Goal: Information Seeking & Learning: Find contact information

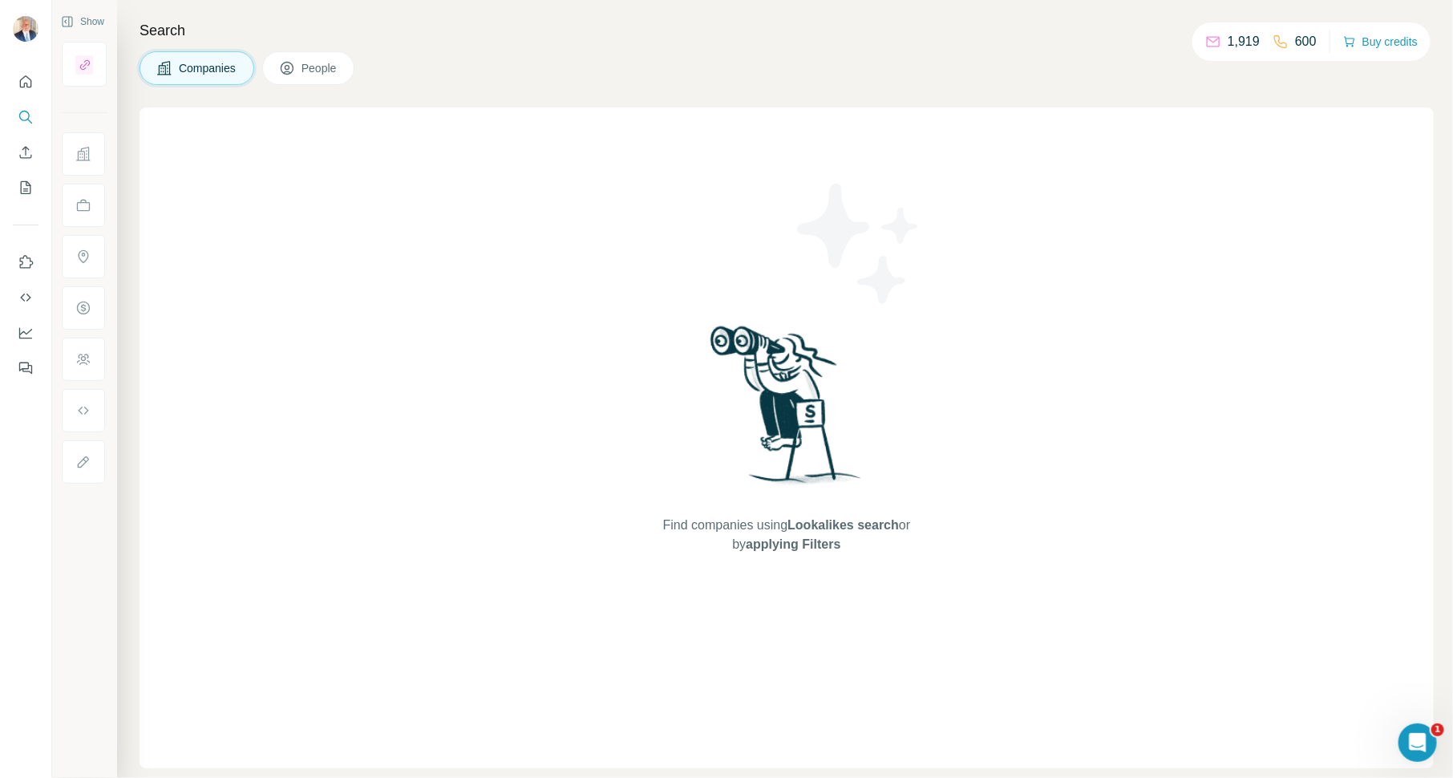
click at [209, 68] on span "Companies" at bounding box center [208, 68] width 59 height 16
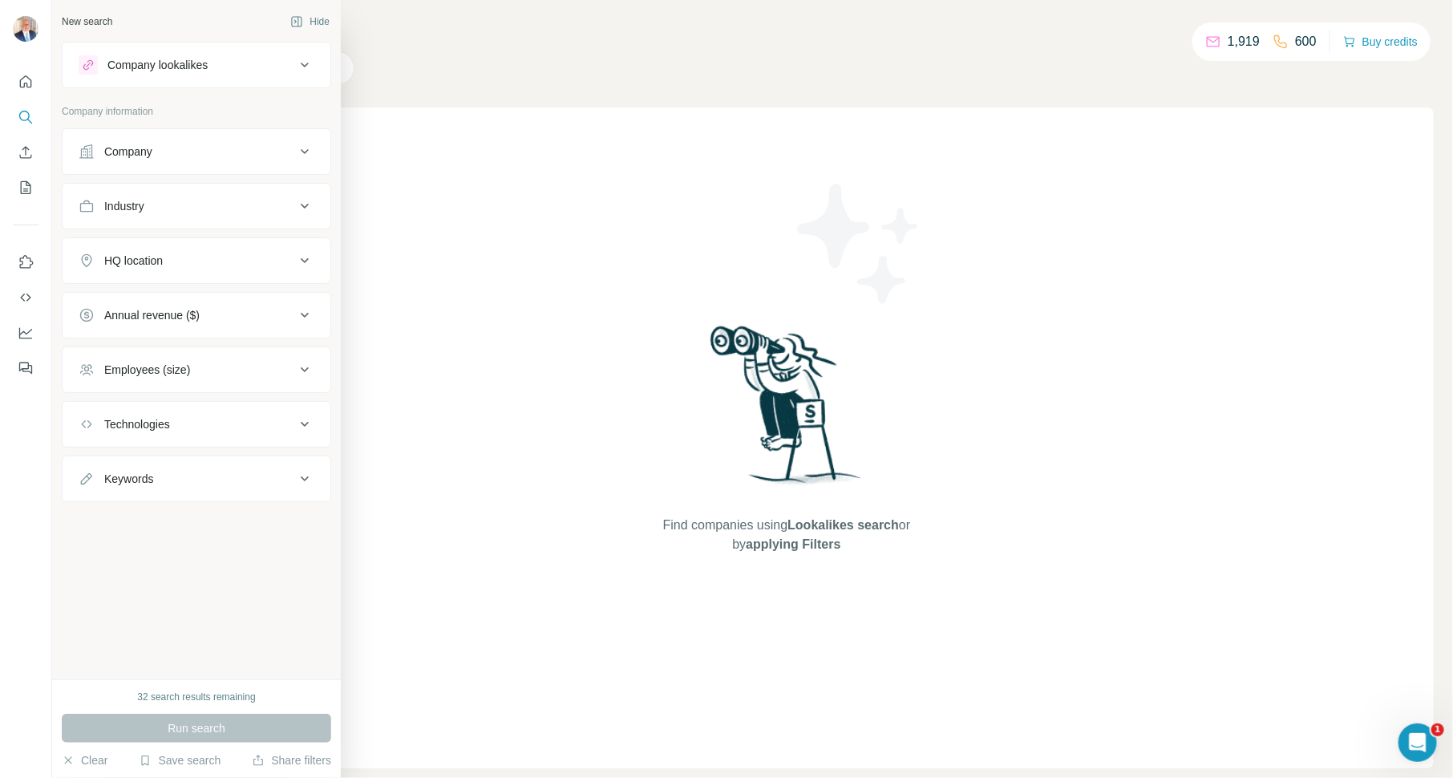
click at [175, 150] on div "Company" at bounding box center [187, 152] width 217 height 16
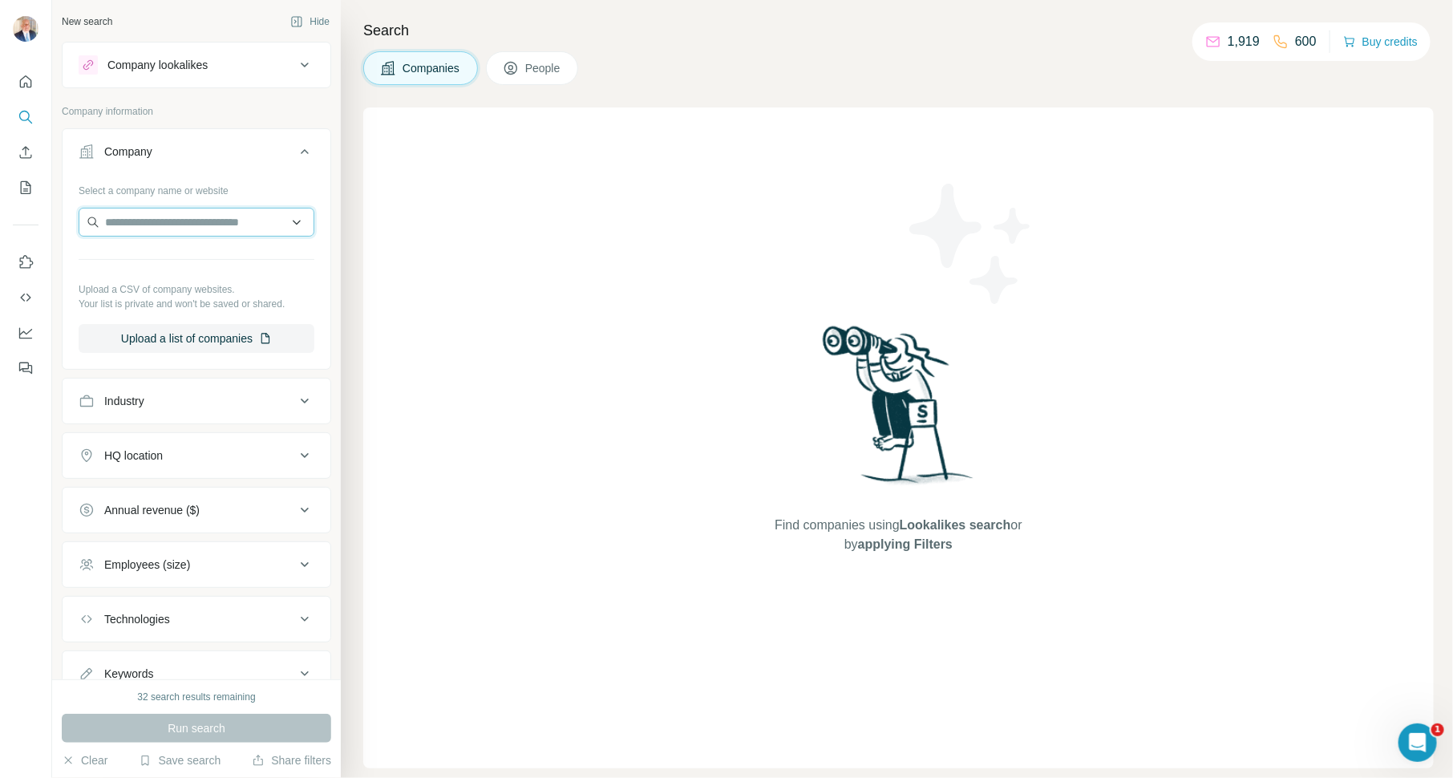
click at [184, 223] on input "text" at bounding box center [197, 222] width 236 height 29
paste input "**********"
type input "**********"
click at [233, 281] on p "[DOMAIN_NAME]" at bounding box center [203, 288] width 169 height 14
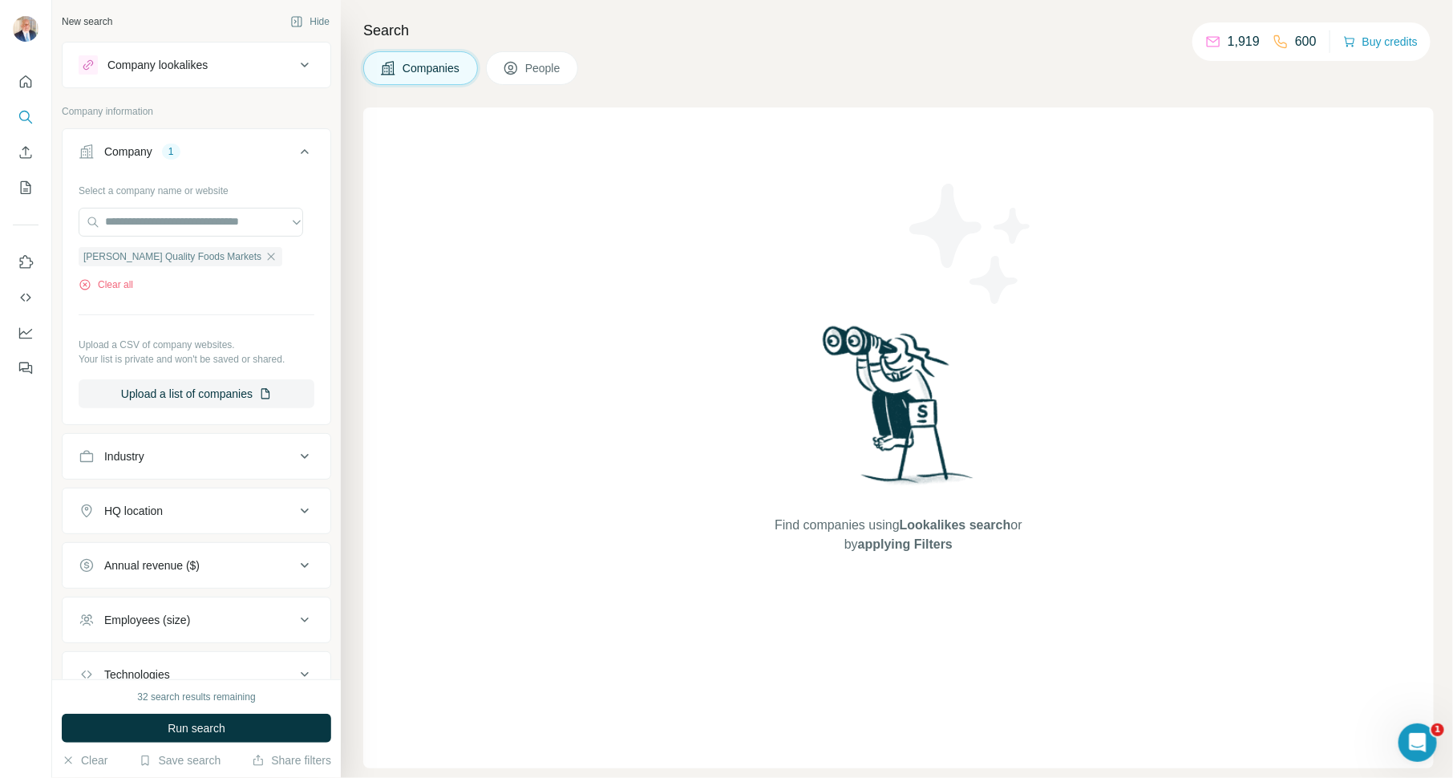
drag, startPoint x: 219, startPoint y: 727, endPoint x: 322, endPoint y: 678, distance: 113.4
click at [220, 727] on span "Run search" at bounding box center [197, 728] width 58 height 16
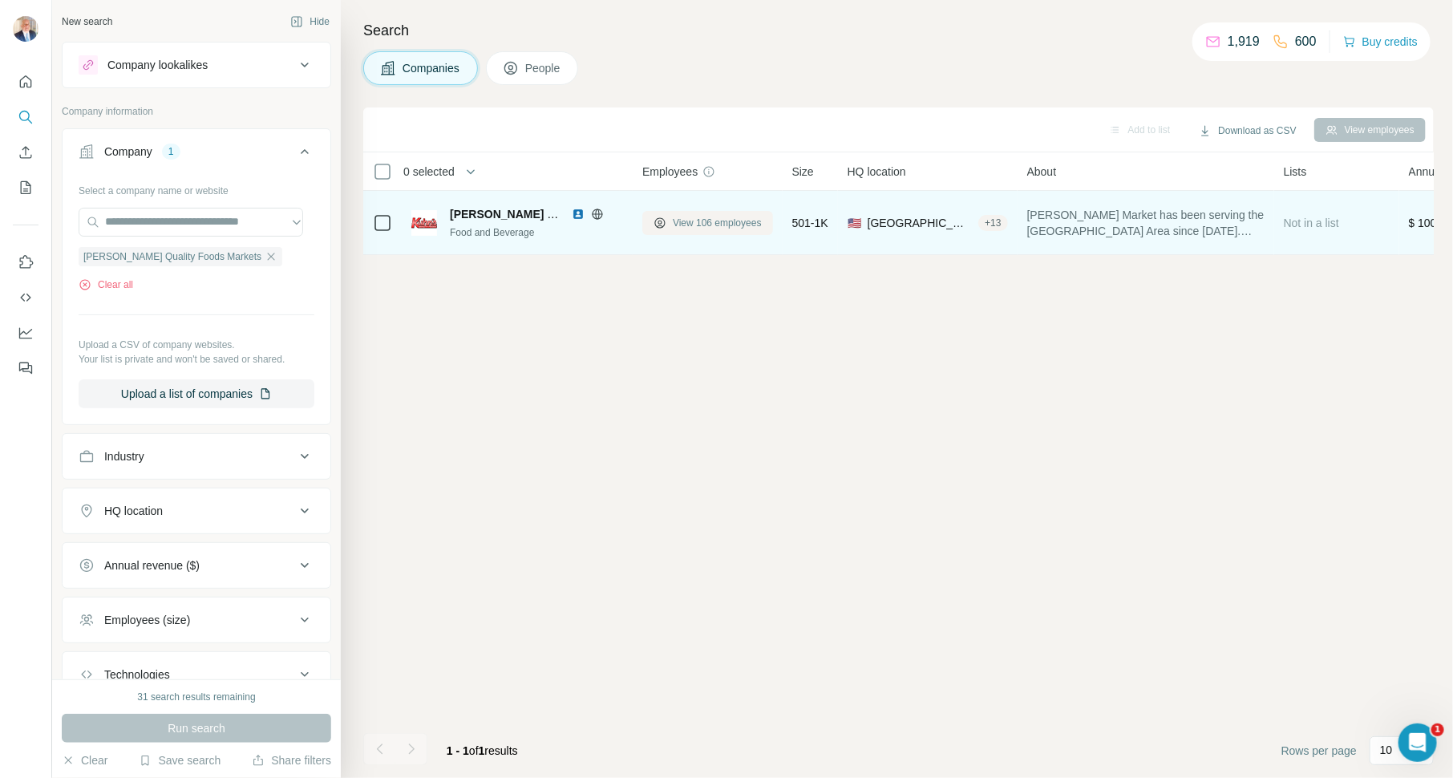
click at [710, 216] on span "View 106 employees" at bounding box center [717, 223] width 89 height 14
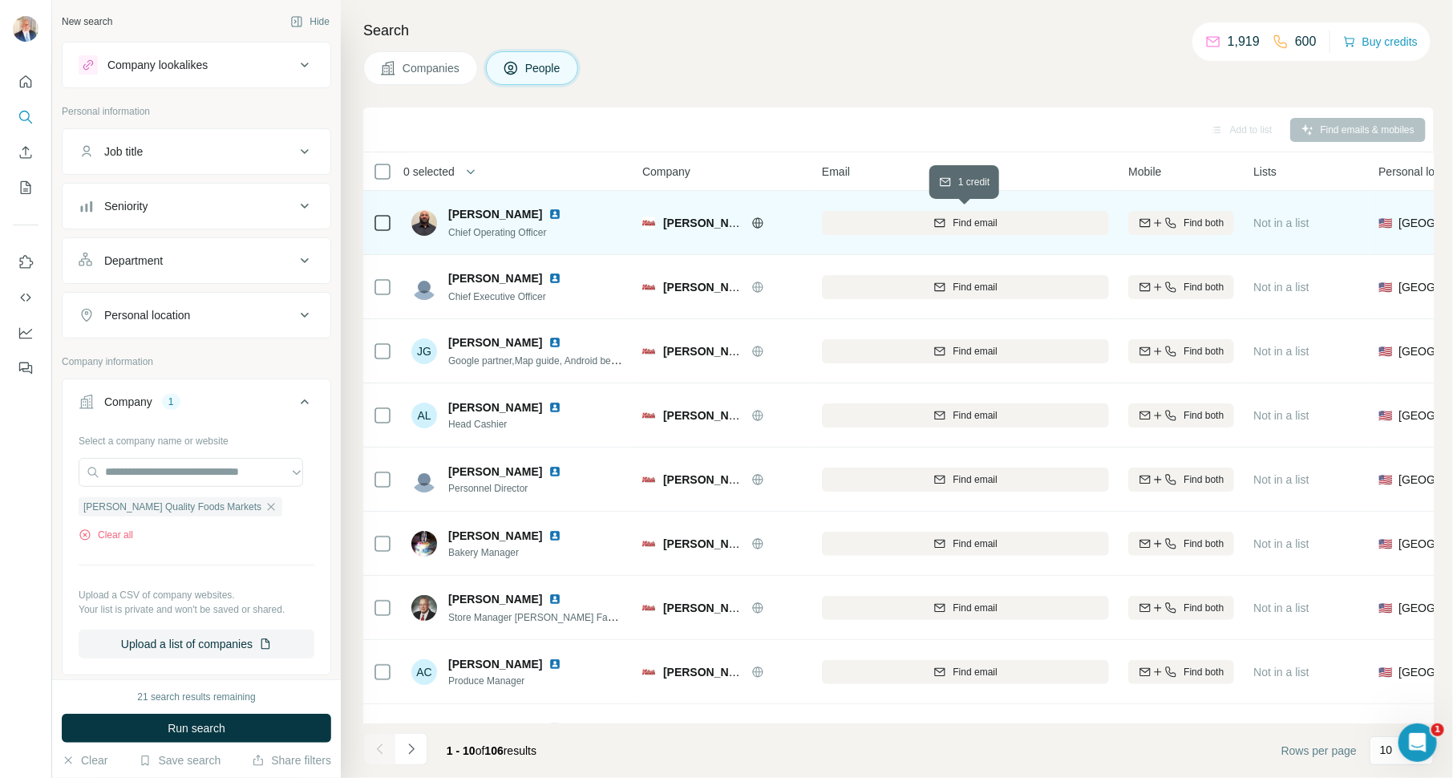
click at [970, 223] on span "Find email" at bounding box center [975, 223] width 44 height 14
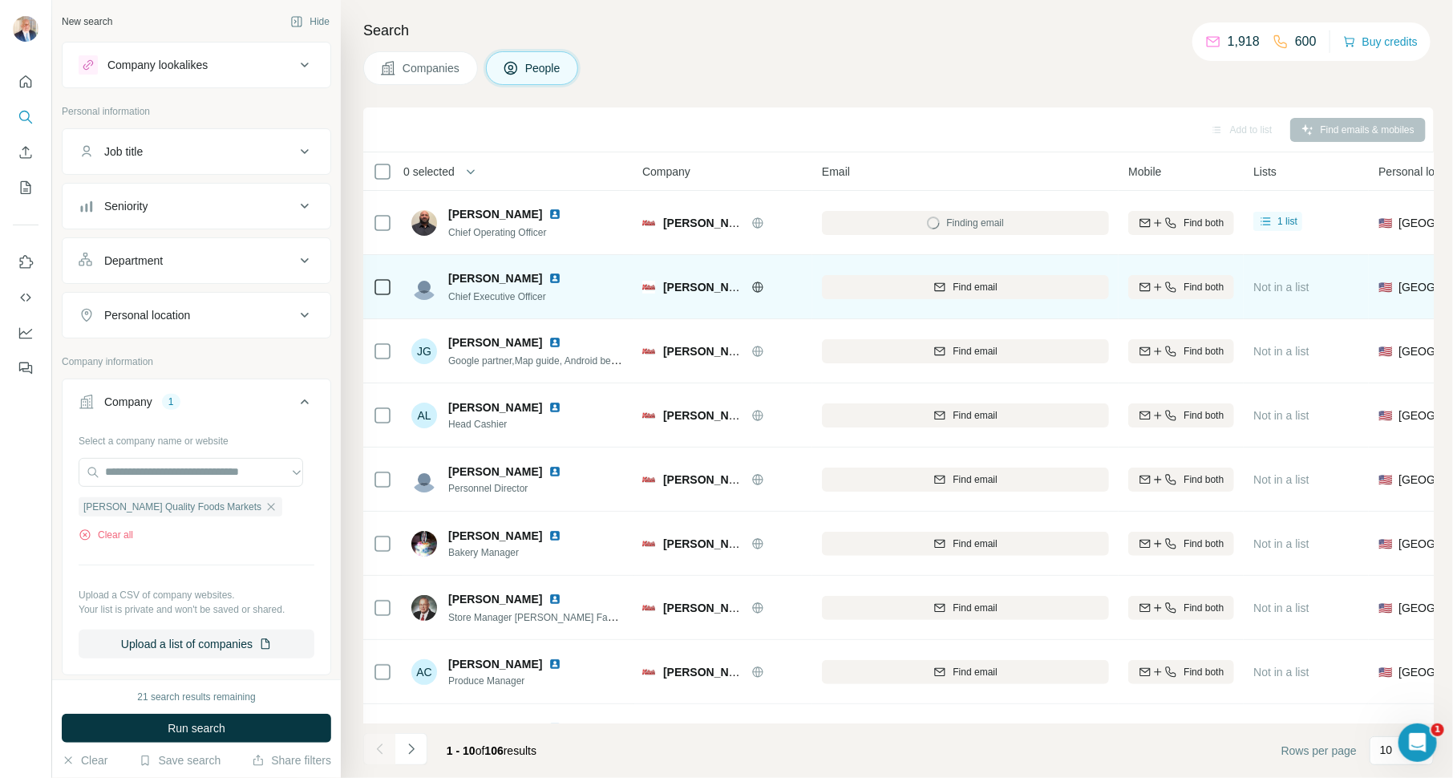
click at [549, 276] on img at bounding box center [555, 278] width 13 height 13
click at [996, 292] on span "Find email" at bounding box center [975, 287] width 44 height 14
drag, startPoint x: 452, startPoint y: 274, endPoint x: 501, endPoint y: 275, distance: 49.7
click at [501, 275] on span "[PERSON_NAME]" at bounding box center [495, 278] width 94 height 16
drag, startPoint x: 446, startPoint y: 277, endPoint x: 506, endPoint y: 277, distance: 60.2
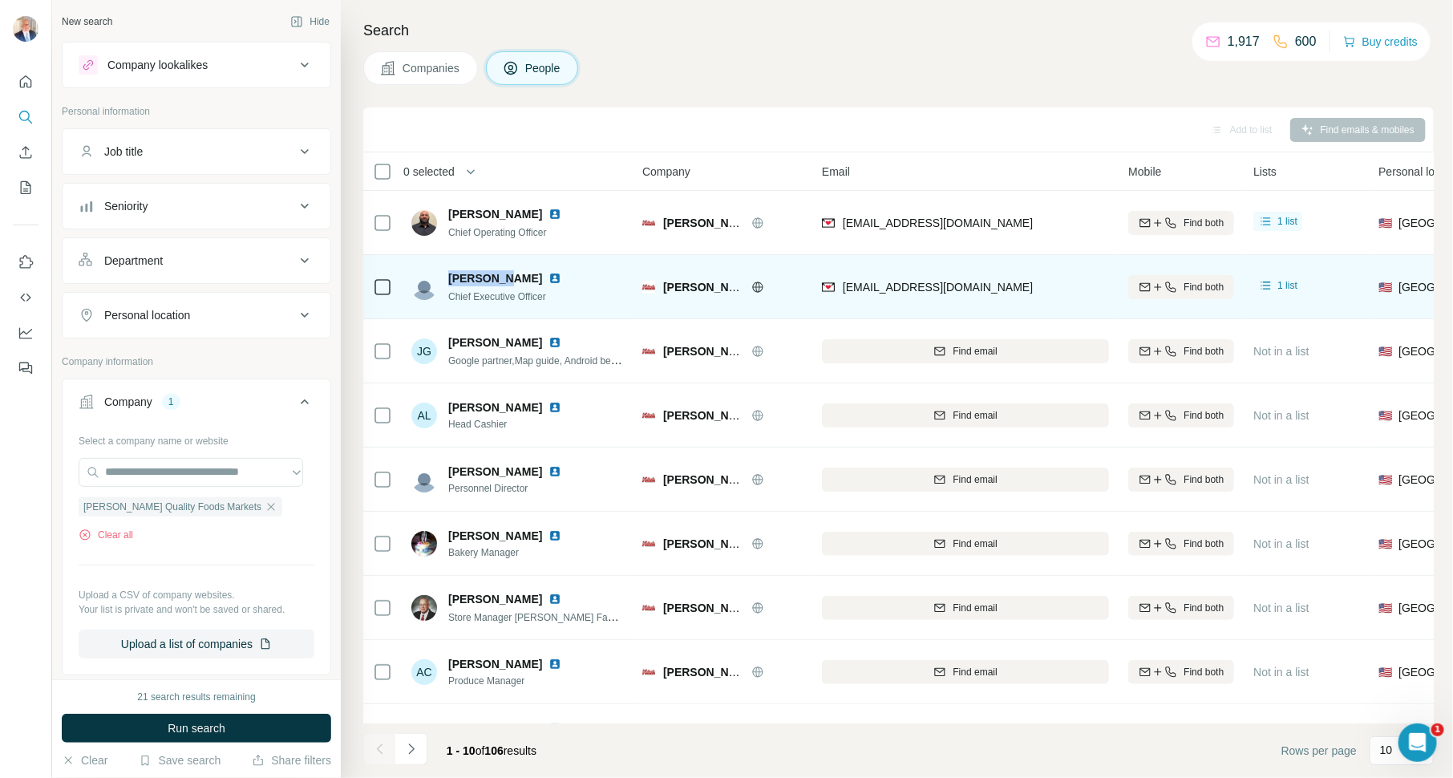
click at [506, 277] on div "[PERSON_NAME] Chief Executive Officer" at bounding box center [495, 287] width 169 height 34
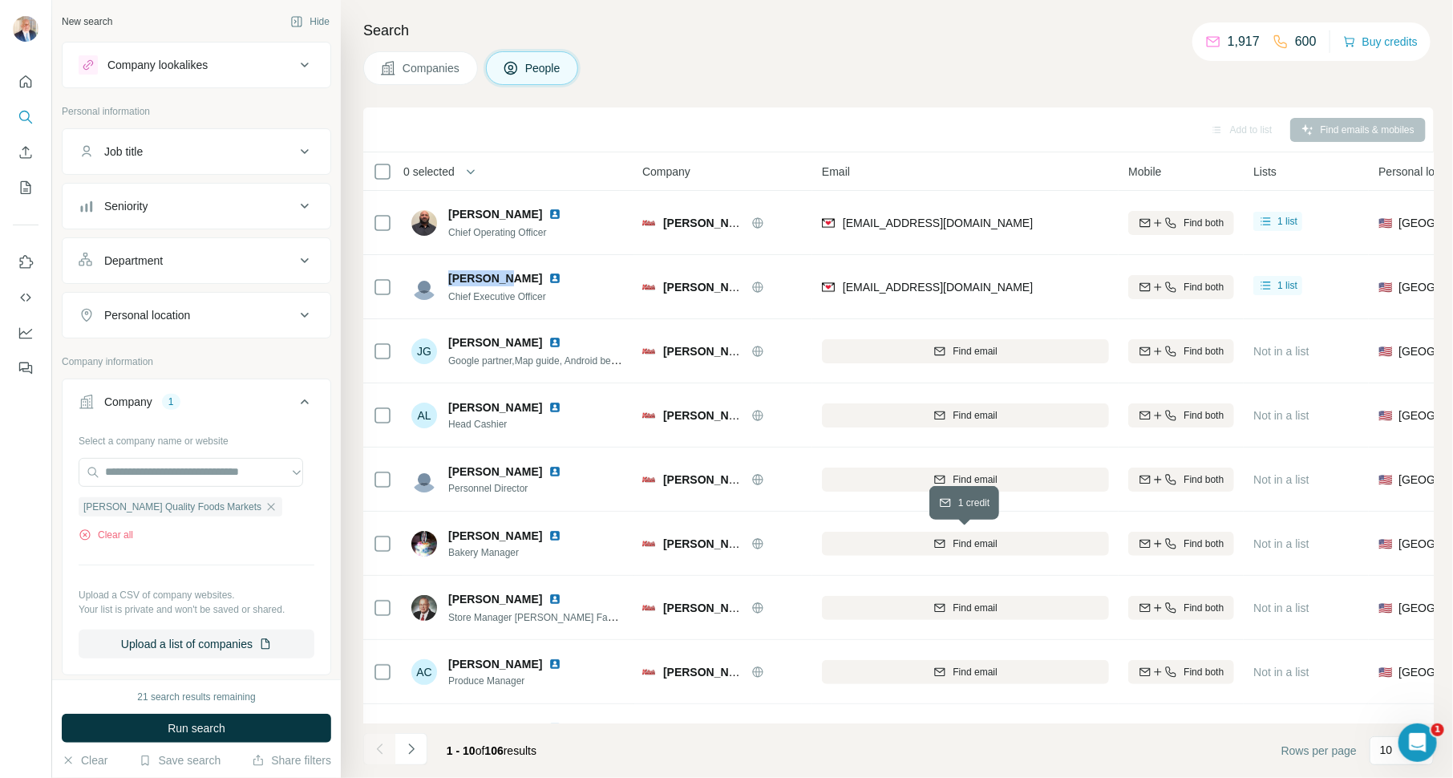
copy span "[PERSON_NAME]"
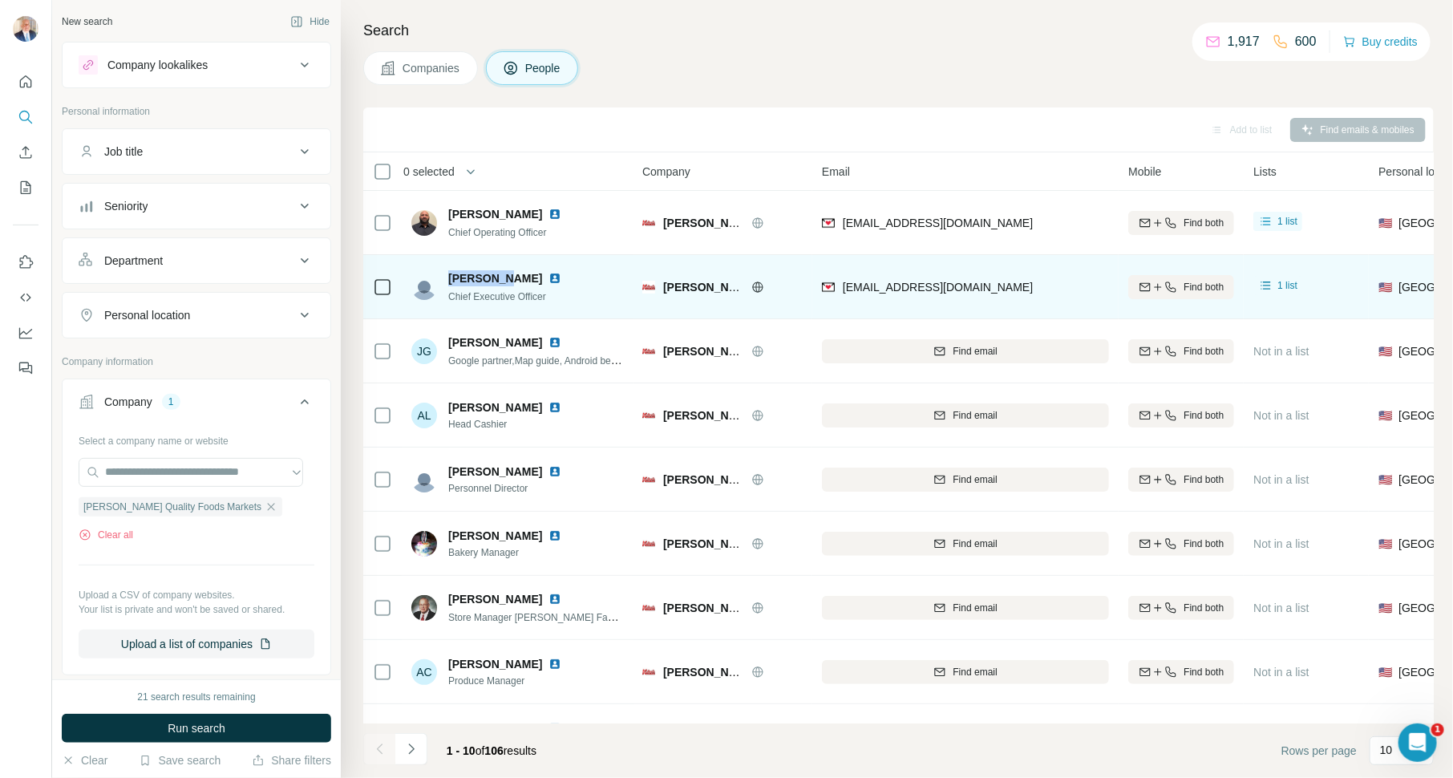
click at [448, 273] on span "[PERSON_NAME]" at bounding box center [495, 278] width 94 height 16
drag, startPoint x: 451, startPoint y: 274, endPoint x: 496, endPoint y: 275, distance: 44.9
click at [508, 273] on div "[PERSON_NAME]" at bounding box center [514, 278] width 132 height 16
copy span "[PERSON_NAME]"
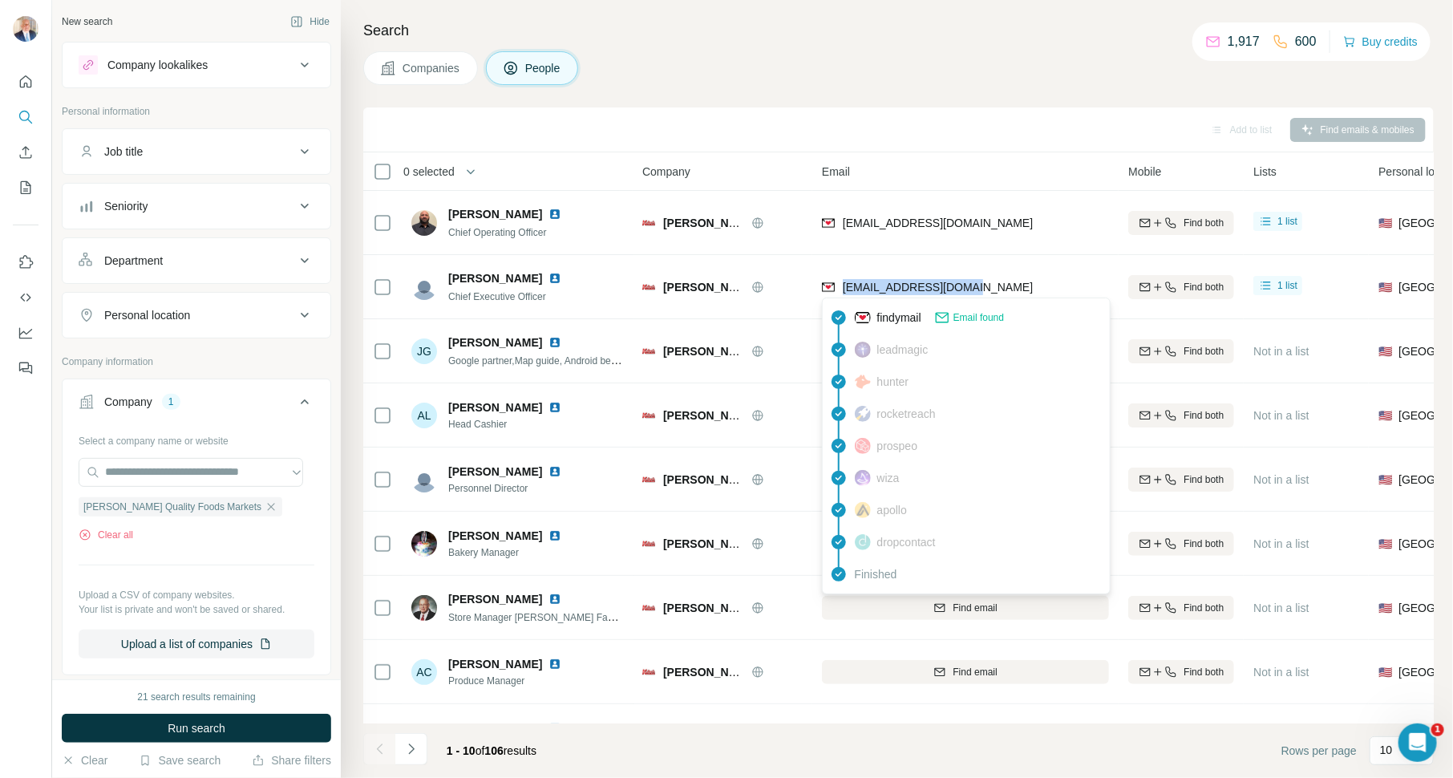
drag, startPoint x: 991, startPoint y: 285, endPoint x: 843, endPoint y: 285, distance: 148.4
click at [843, 285] on div "[EMAIL_ADDRESS][DOMAIN_NAME]" at bounding box center [965, 287] width 287 height 44
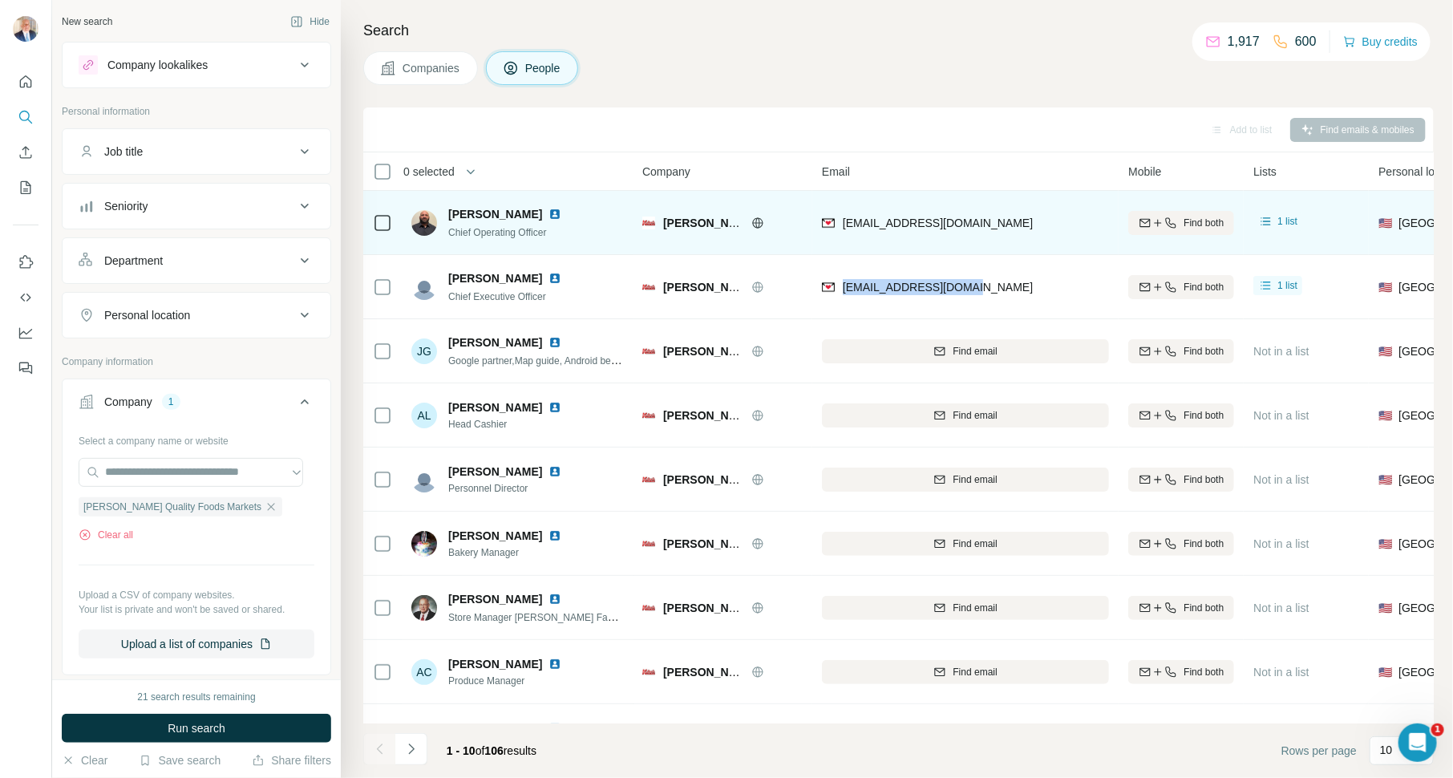
copy span "[EMAIL_ADDRESS][DOMAIN_NAME]"
drag, startPoint x: 456, startPoint y: 210, endPoint x: 523, endPoint y: 211, distance: 66.6
click at [523, 211] on div "[PERSON_NAME]" at bounding box center [514, 214] width 132 height 16
copy span "[PERSON_NAME]"
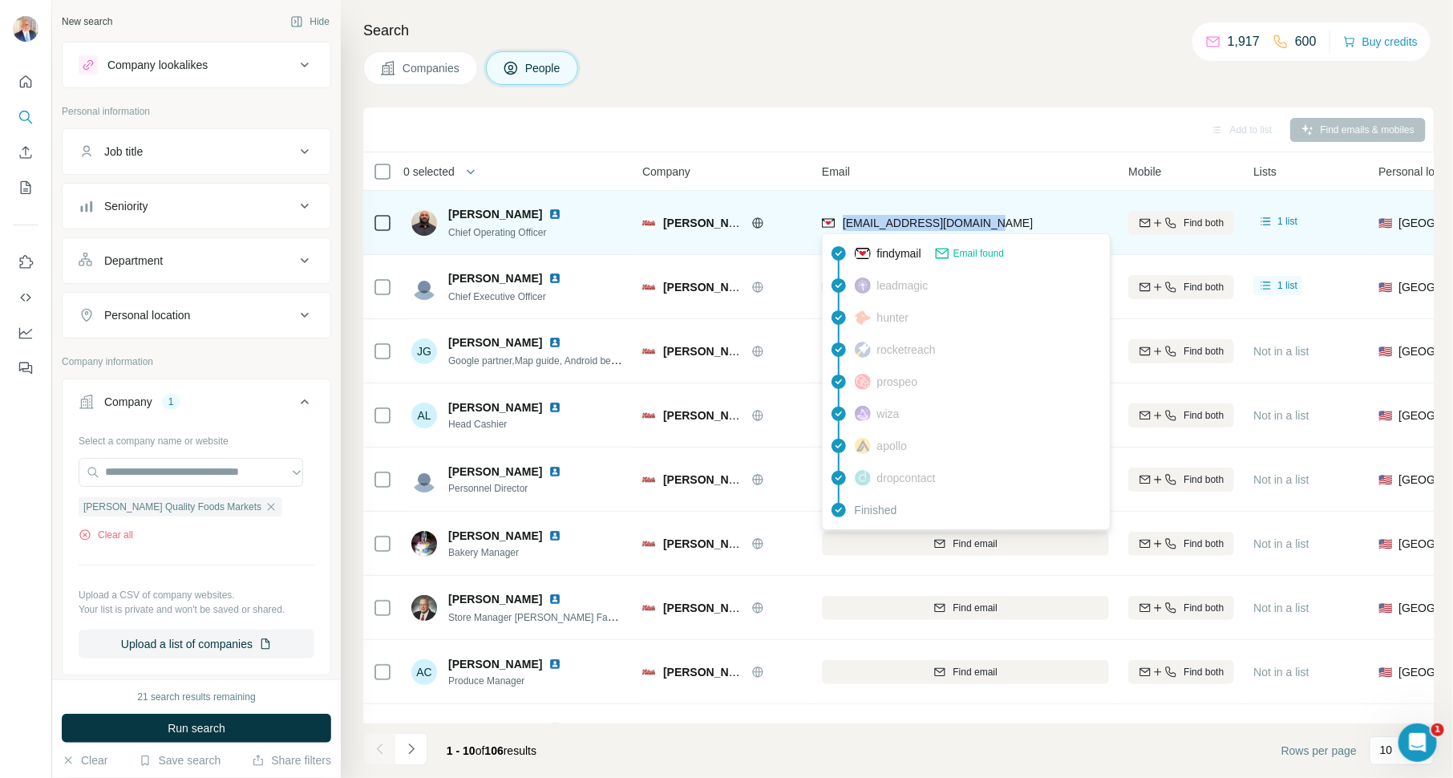
drag, startPoint x: 990, startPoint y: 217, endPoint x: 839, endPoint y: 222, distance: 150.9
click at [839, 222] on div "[EMAIL_ADDRESS][DOMAIN_NAME]" at bounding box center [965, 222] width 287 height 44
copy span "[EMAIL_ADDRESS][DOMAIN_NAME]"
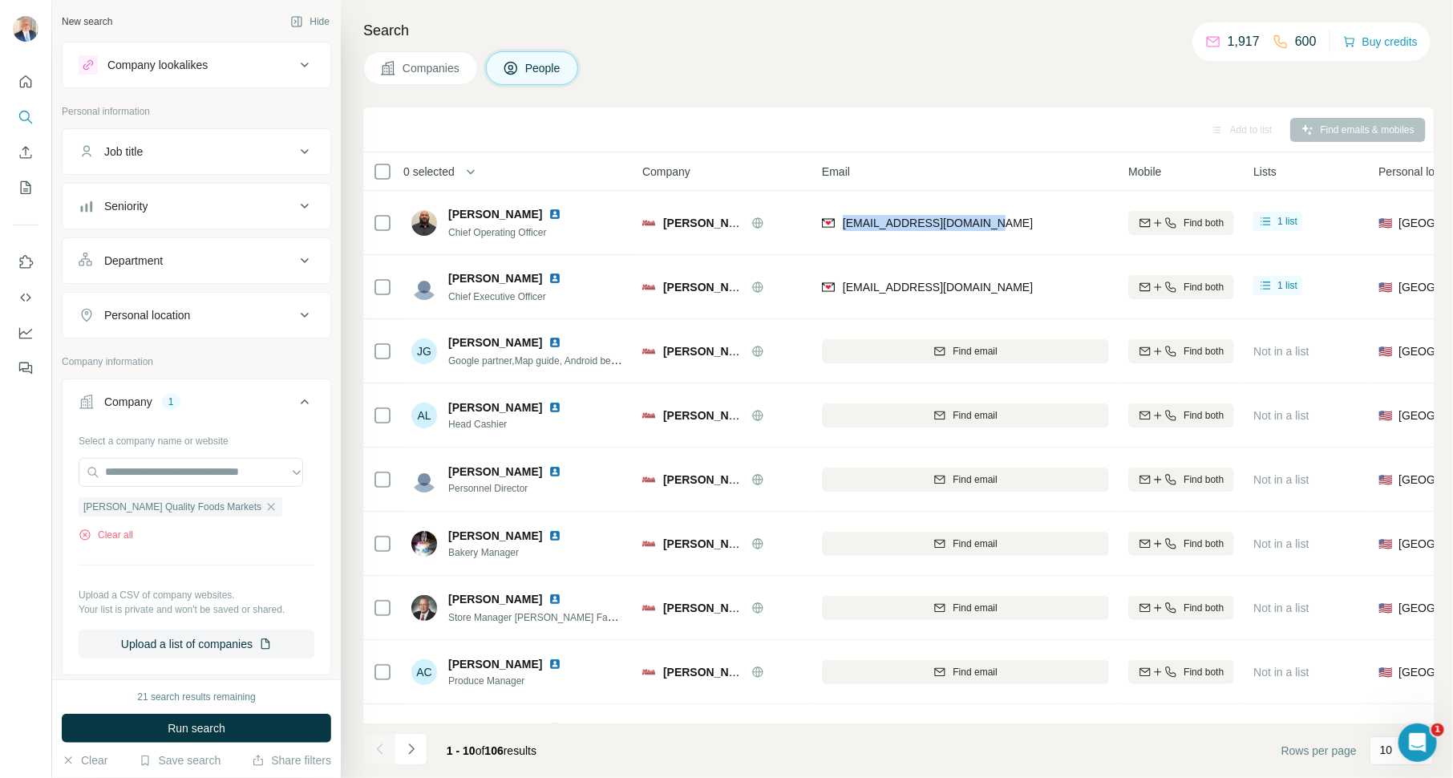
click at [432, 69] on span "Companies" at bounding box center [432, 68] width 59 height 16
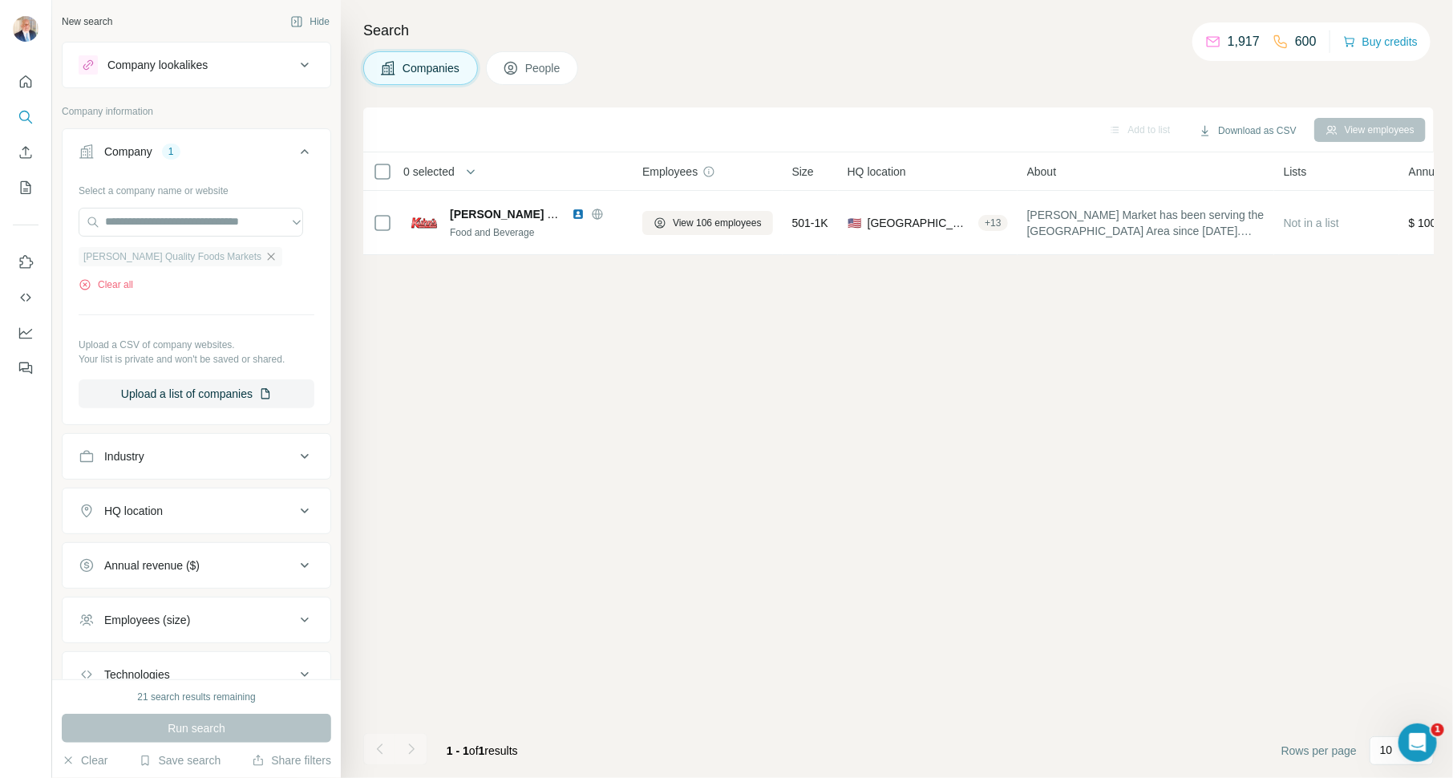
click at [265, 253] on icon "button" at bounding box center [271, 256] width 13 height 13
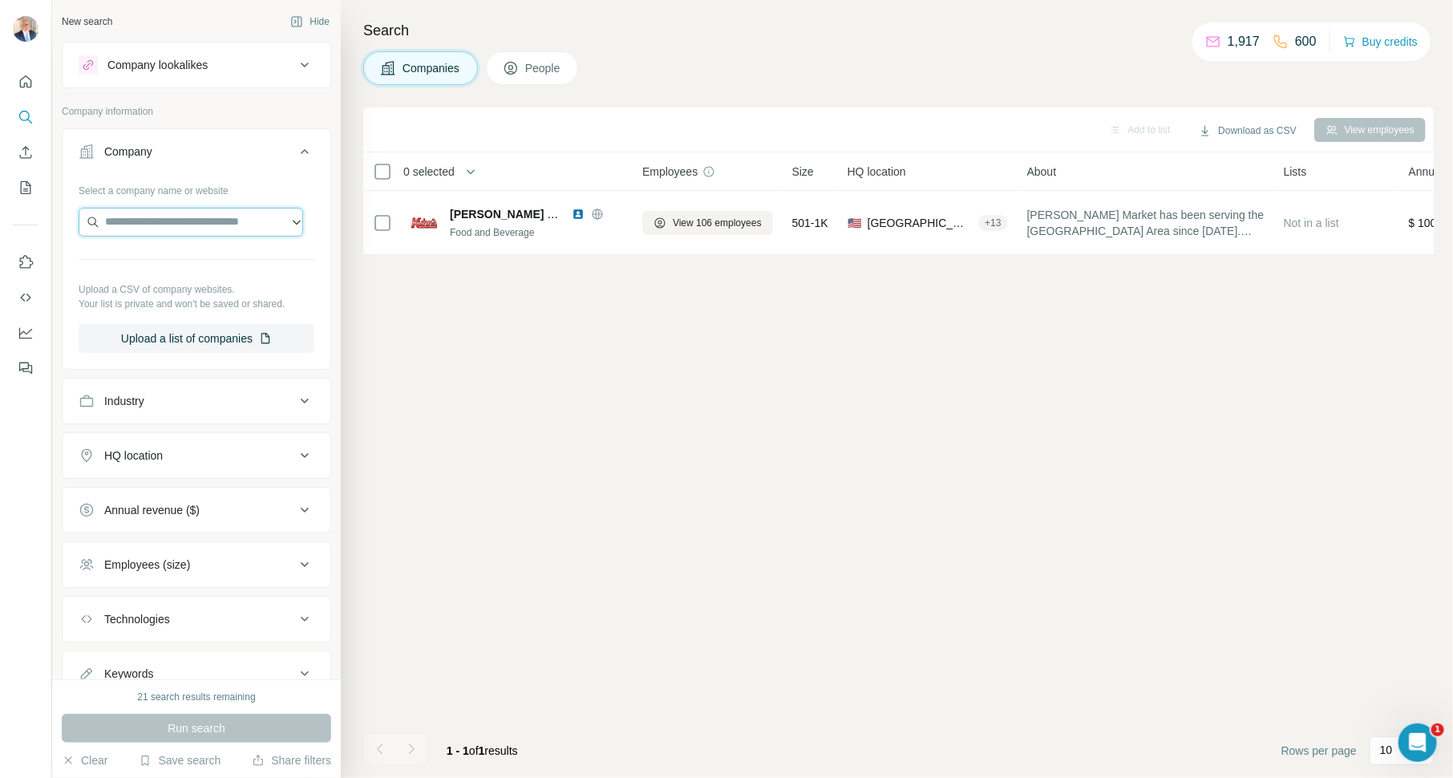
click at [225, 224] on input "text" at bounding box center [191, 222] width 225 height 29
paste input "**********"
type input "**********"
click at [227, 260] on div "[PERSON_NAME] [DOMAIN_NAME]" at bounding box center [190, 264] width 217 height 43
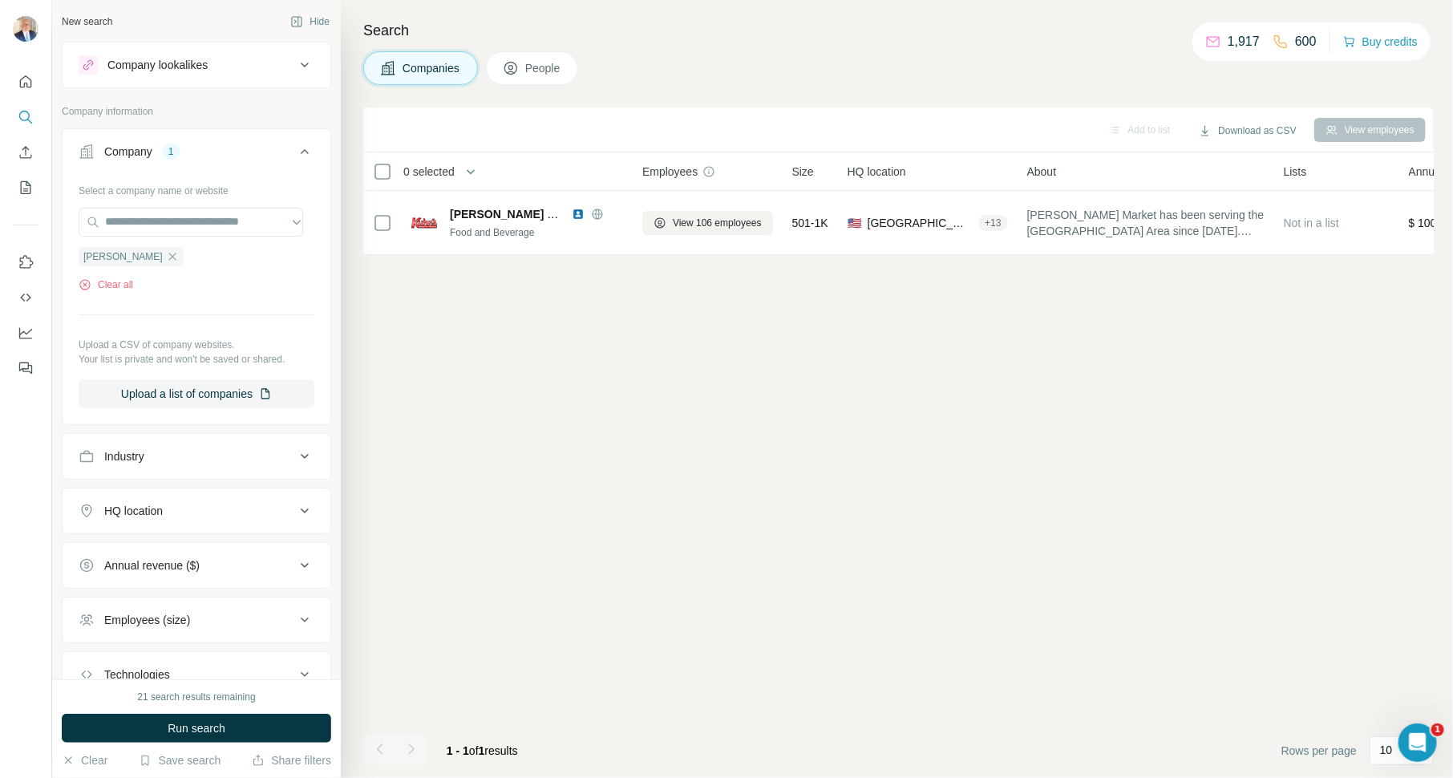
click at [246, 725] on button "Run search" at bounding box center [196, 728] width 269 height 29
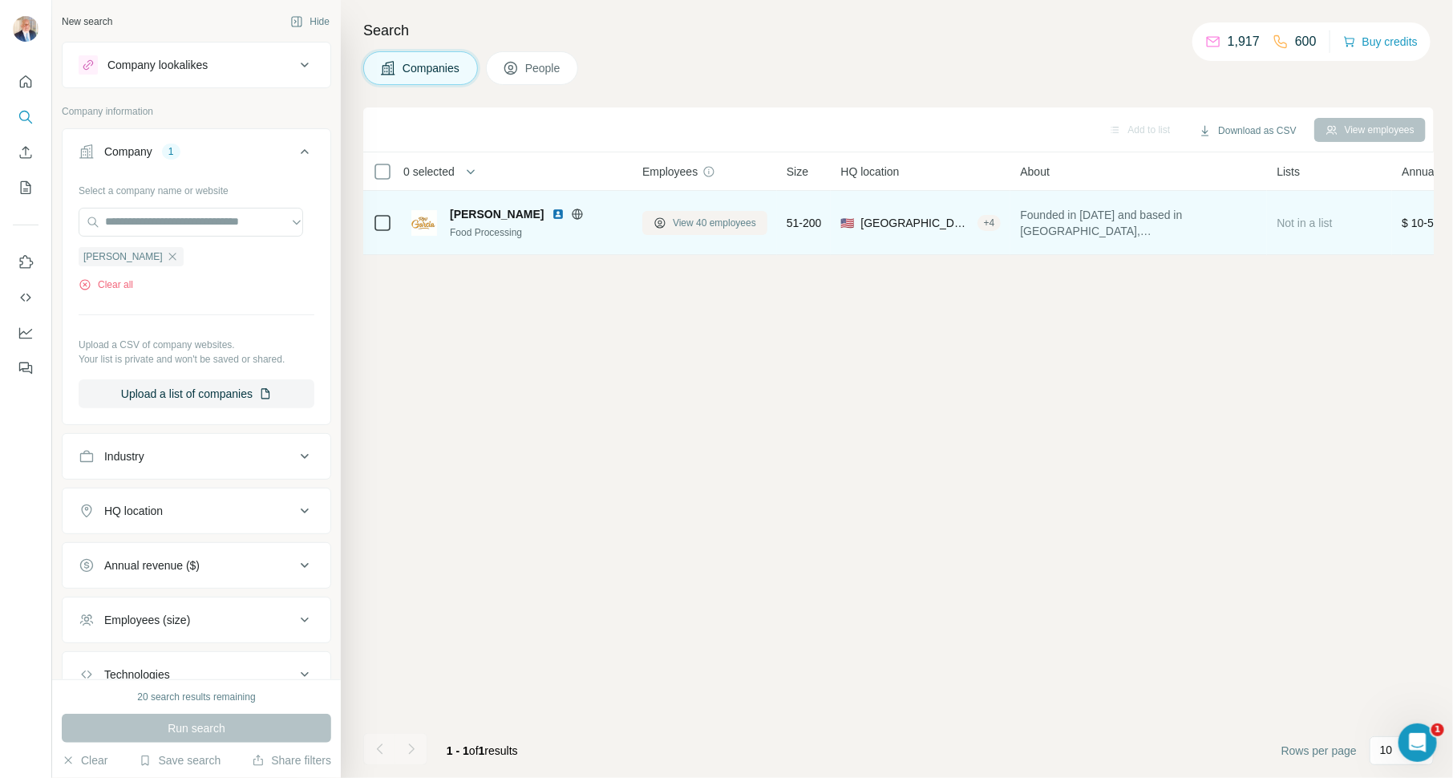
click at [727, 217] on span "View 40 employees" at bounding box center [714, 223] width 83 height 14
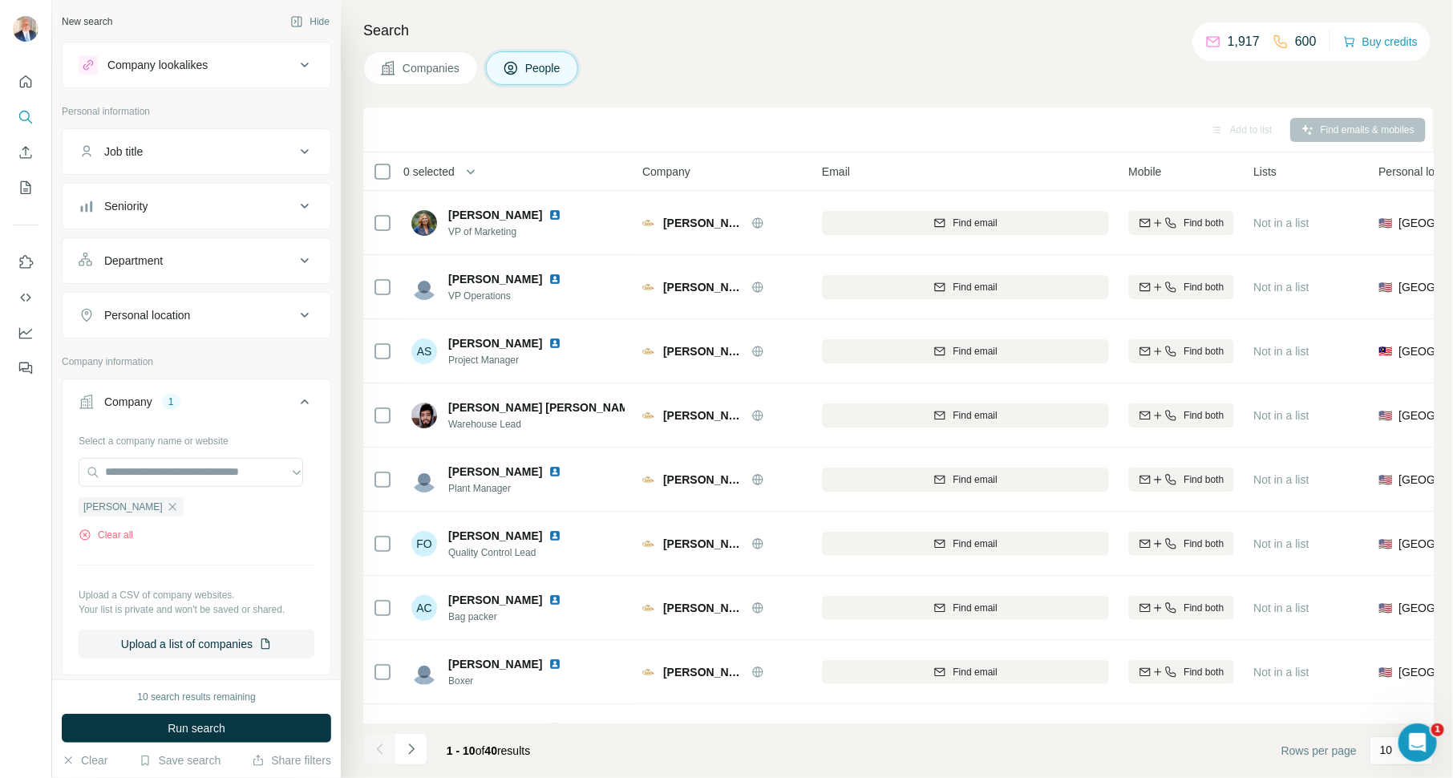
click at [295, 148] on icon at bounding box center [304, 151] width 19 height 19
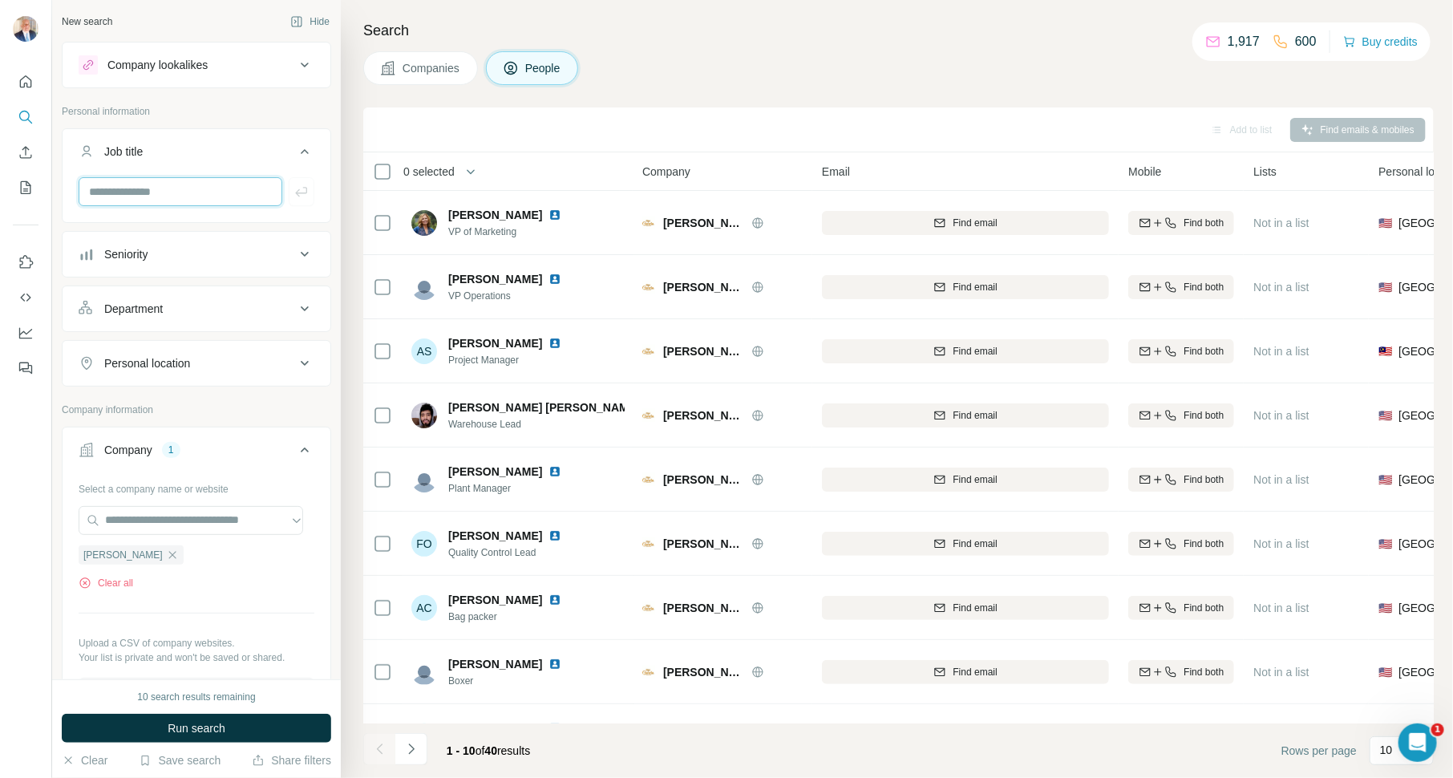
click at [211, 193] on input "text" at bounding box center [181, 191] width 204 height 29
type input "***"
click at [294, 197] on icon "button" at bounding box center [302, 192] width 16 height 16
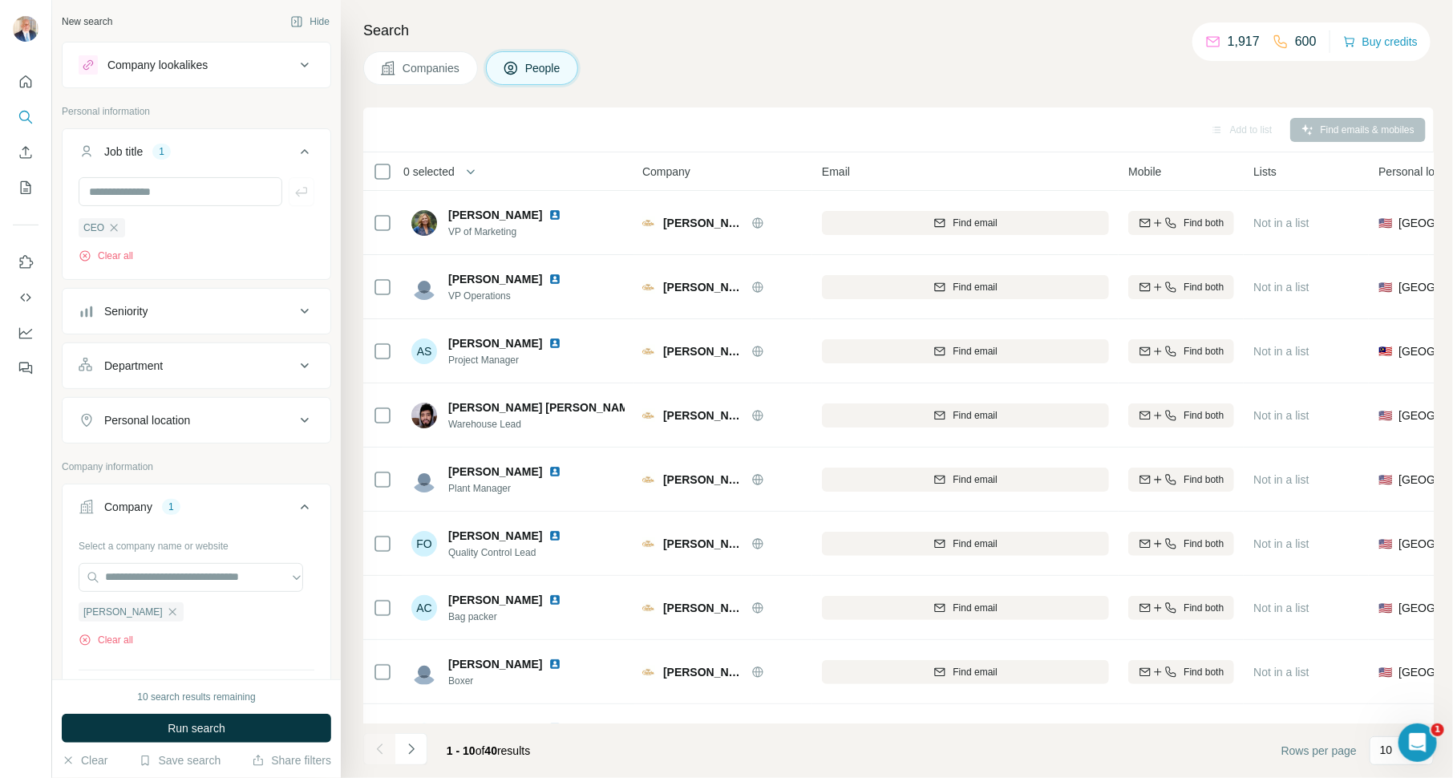
click at [221, 723] on span "Run search" at bounding box center [197, 728] width 58 height 16
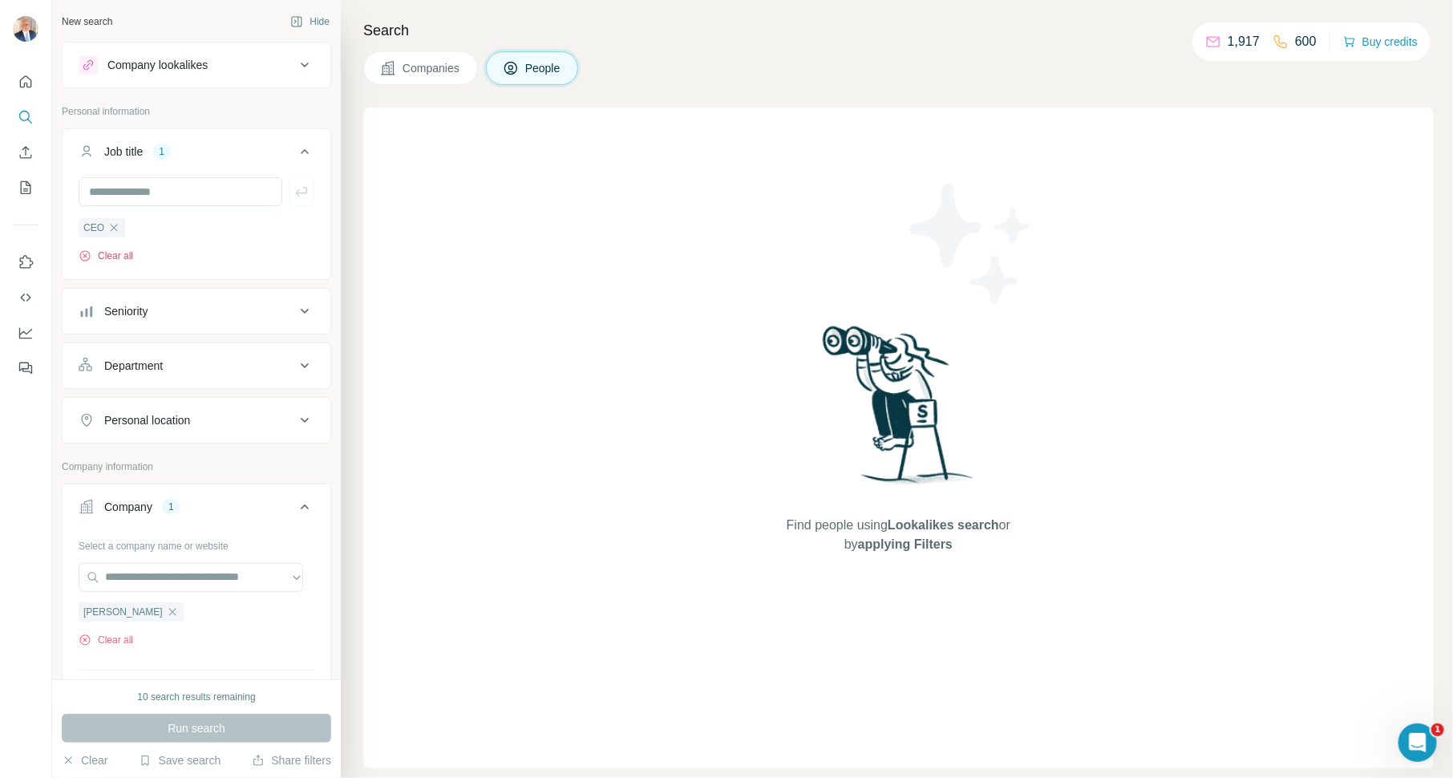
click at [110, 254] on button "Clear all" at bounding box center [106, 256] width 55 height 14
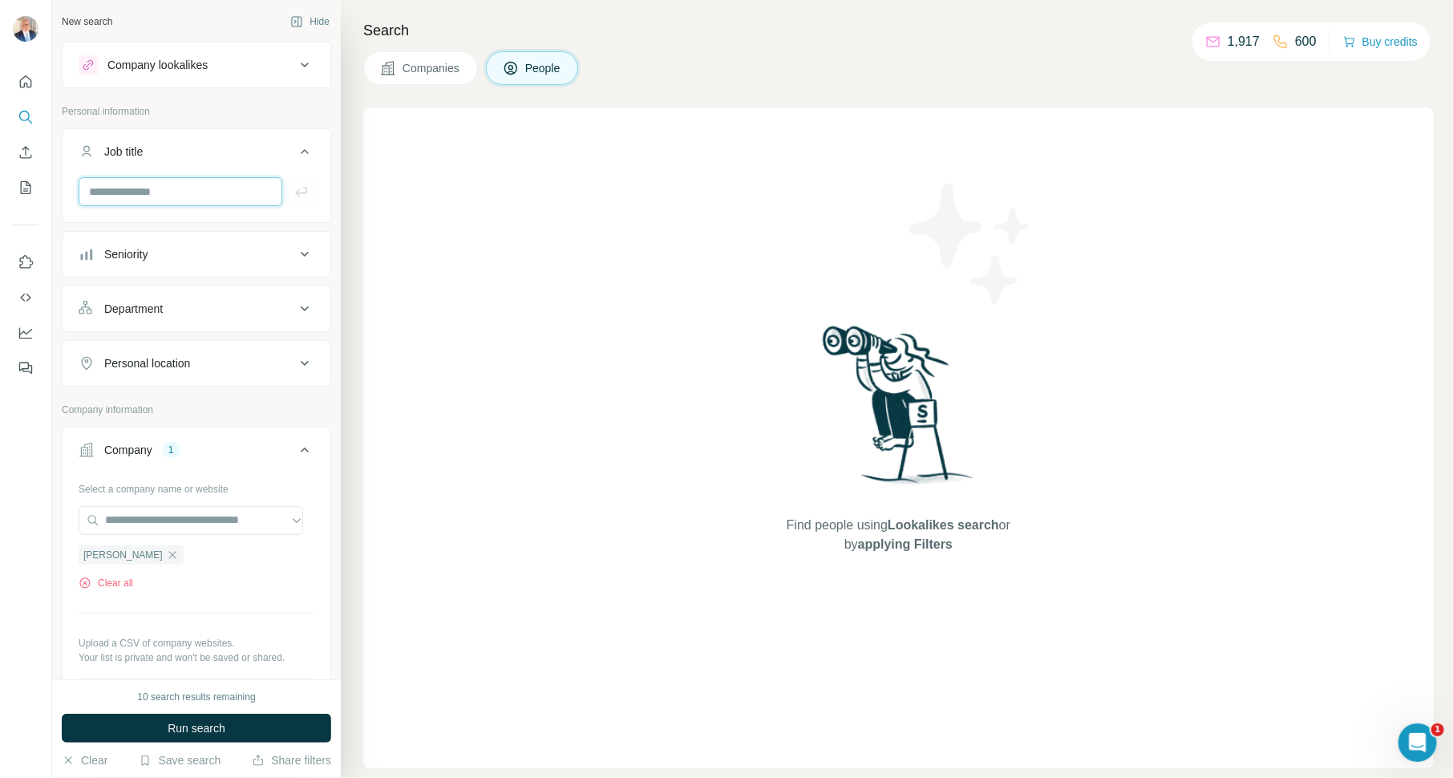
click at [160, 192] on input "text" at bounding box center [181, 191] width 204 height 29
type input "*********"
click at [294, 188] on icon "button" at bounding box center [302, 192] width 16 height 16
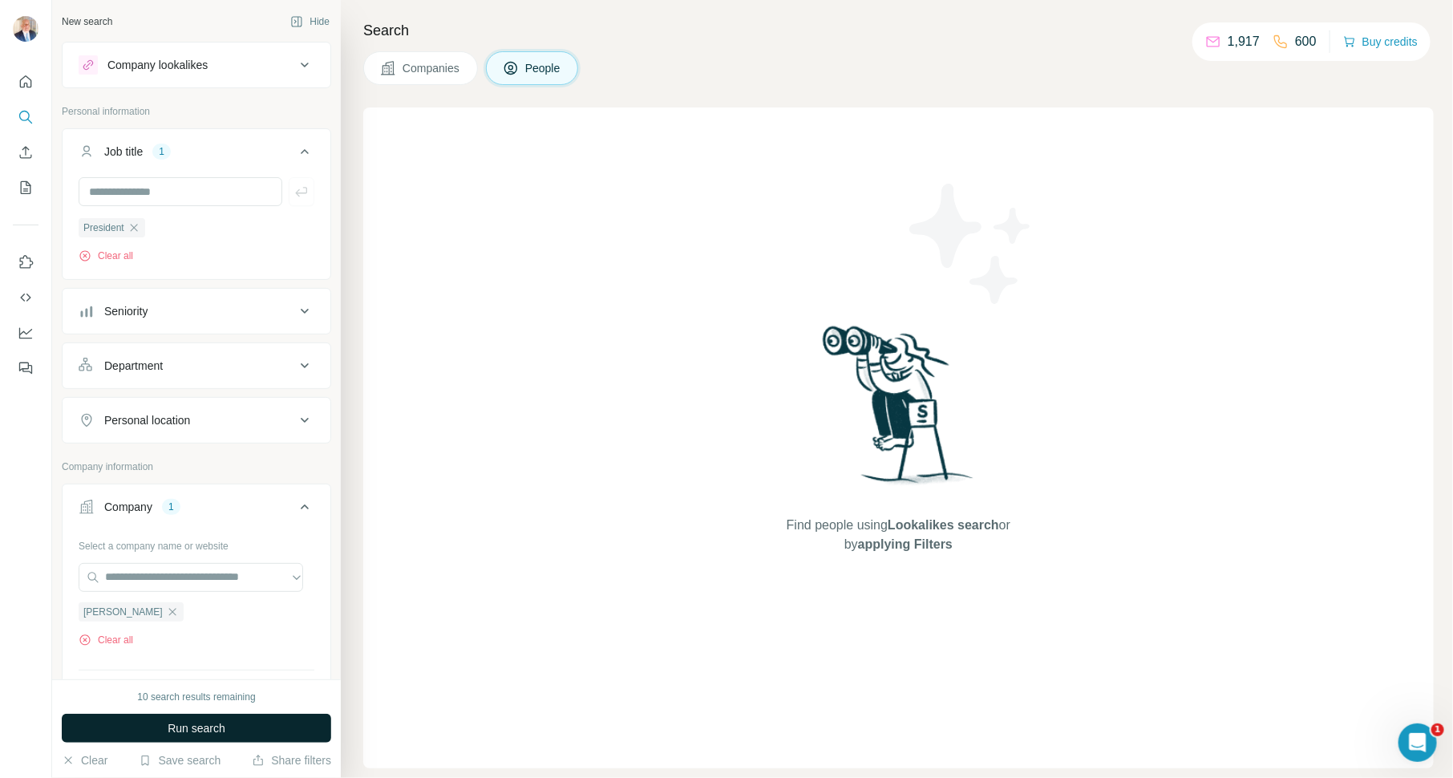
click at [221, 723] on span "Run search" at bounding box center [197, 728] width 58 height 16
click at [114, 251] on button "Clear all" at bounding box center [106, 256] width 55 height 14
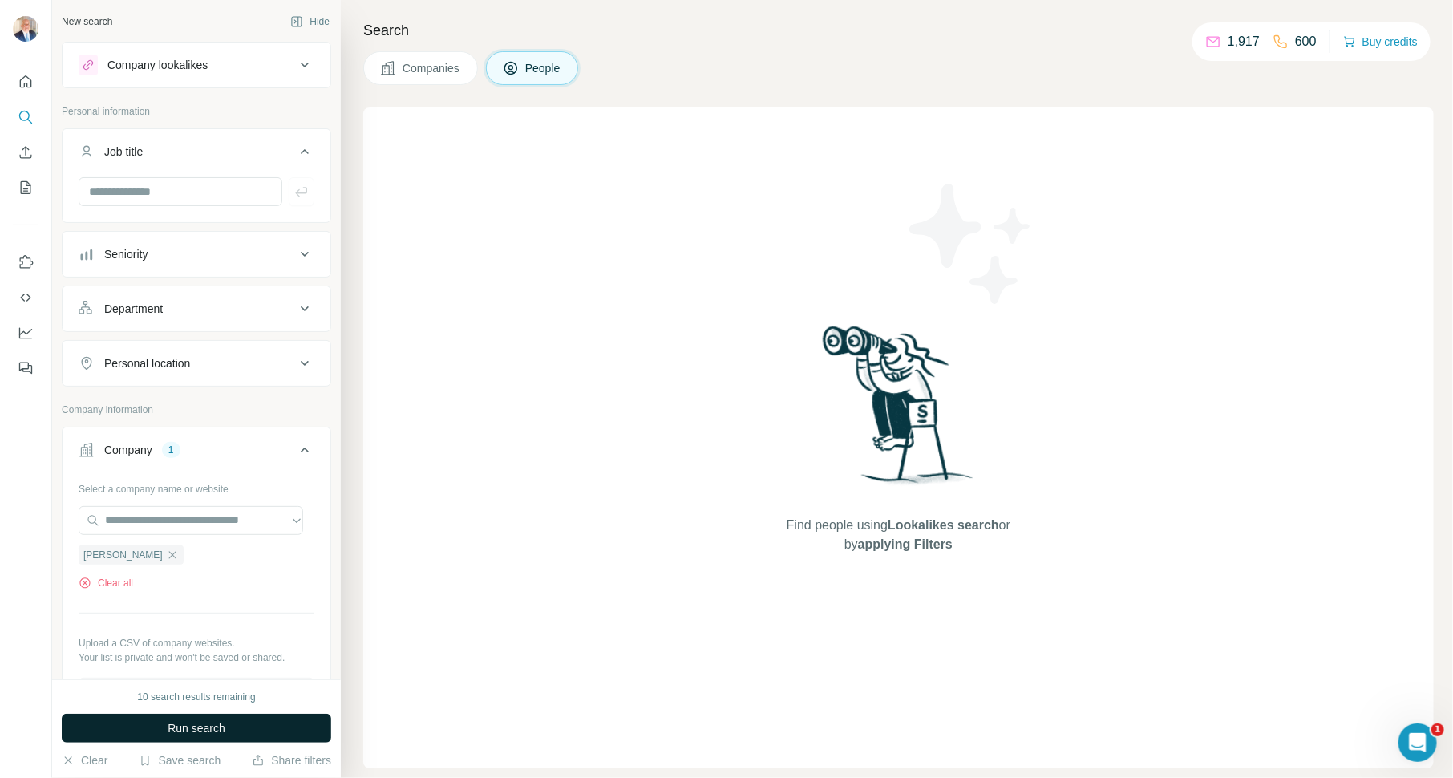
click at [197, 727] on span "Run search" at bounding box center [197, 728] width 58 height 16
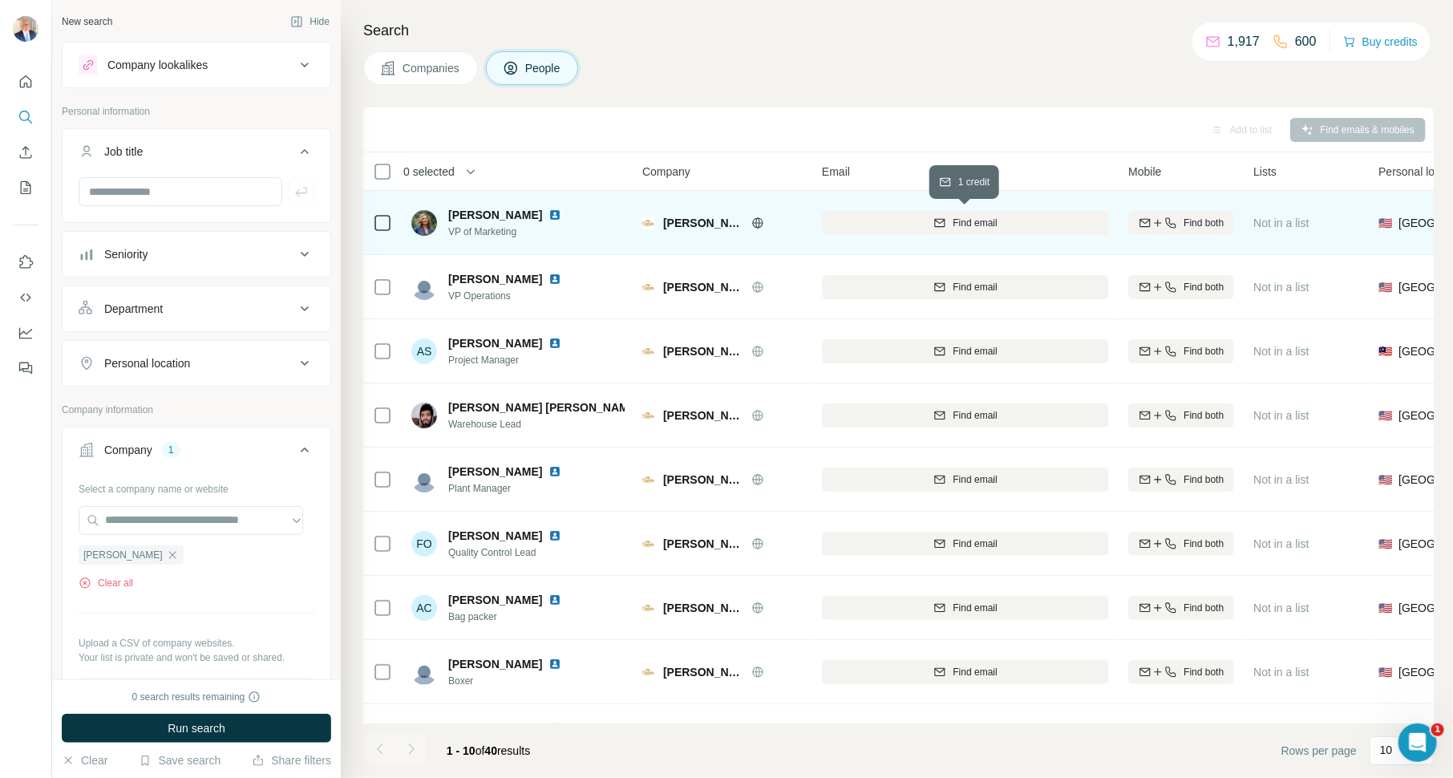
click at [924, 217] on div "Find email" at bounding box center [965, 223] width 287 height 14
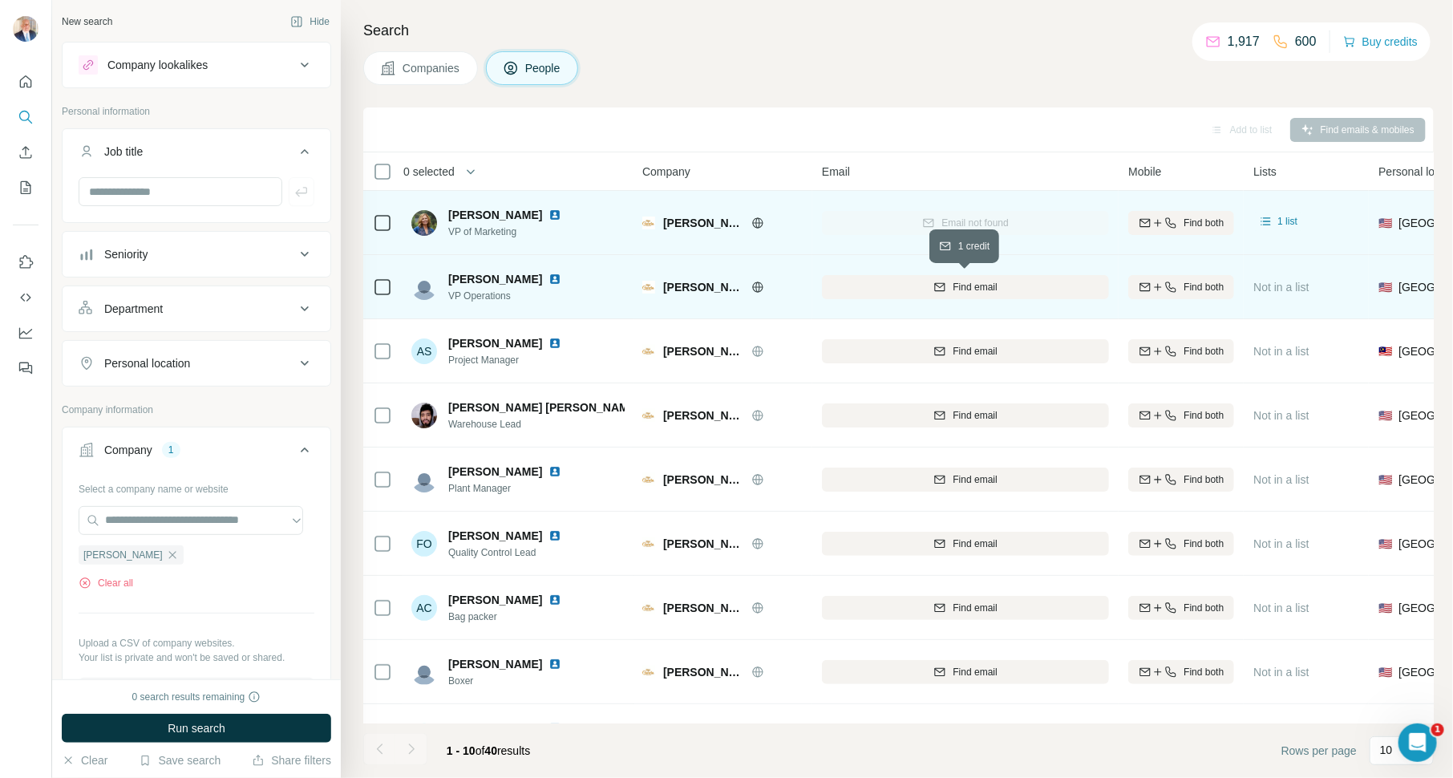
drag, startPoint x: 972, startPoint y: 281, endPoint x: 978, endPoint y: 267, distance: 15.1
click at [972, 281] on span "Find email" at bounding box center [975, 287] width 44 height 14
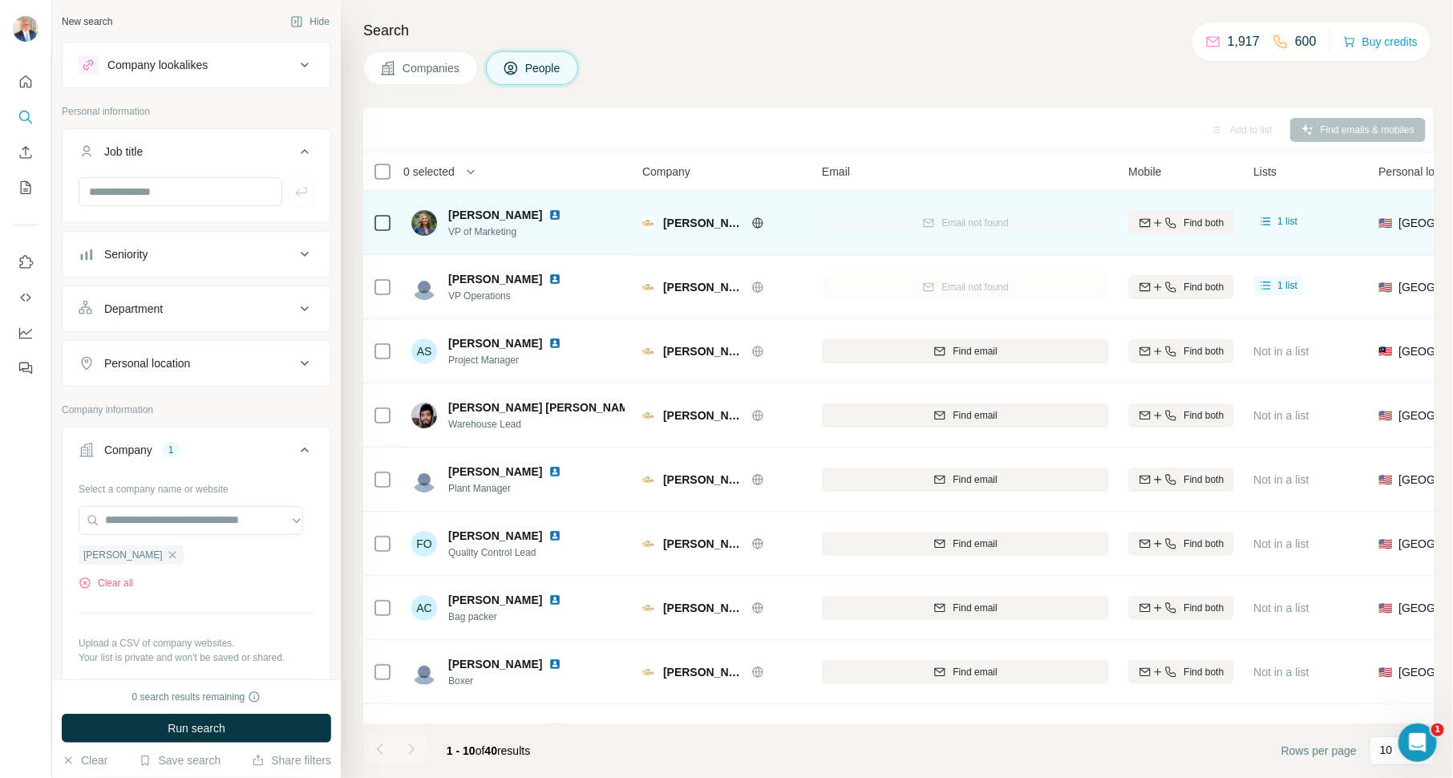
click at [550, 211] on img at bounding box center [555, 215] width 13 height 13
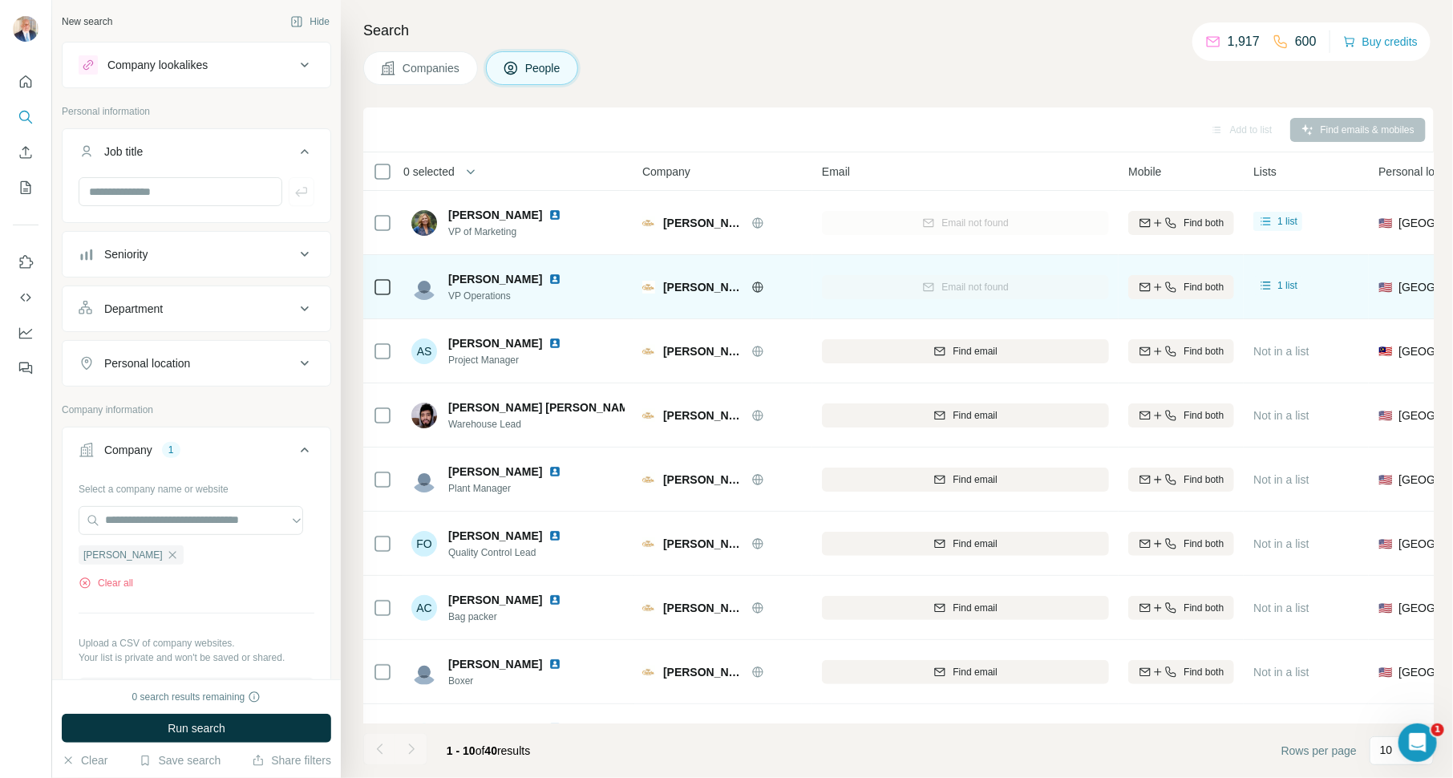
click at [549, 276] on img at bounding box center [555, 279] width 13 height 13
click at [549, 275] on img at bounding box center [555, 279] width 13 height 13
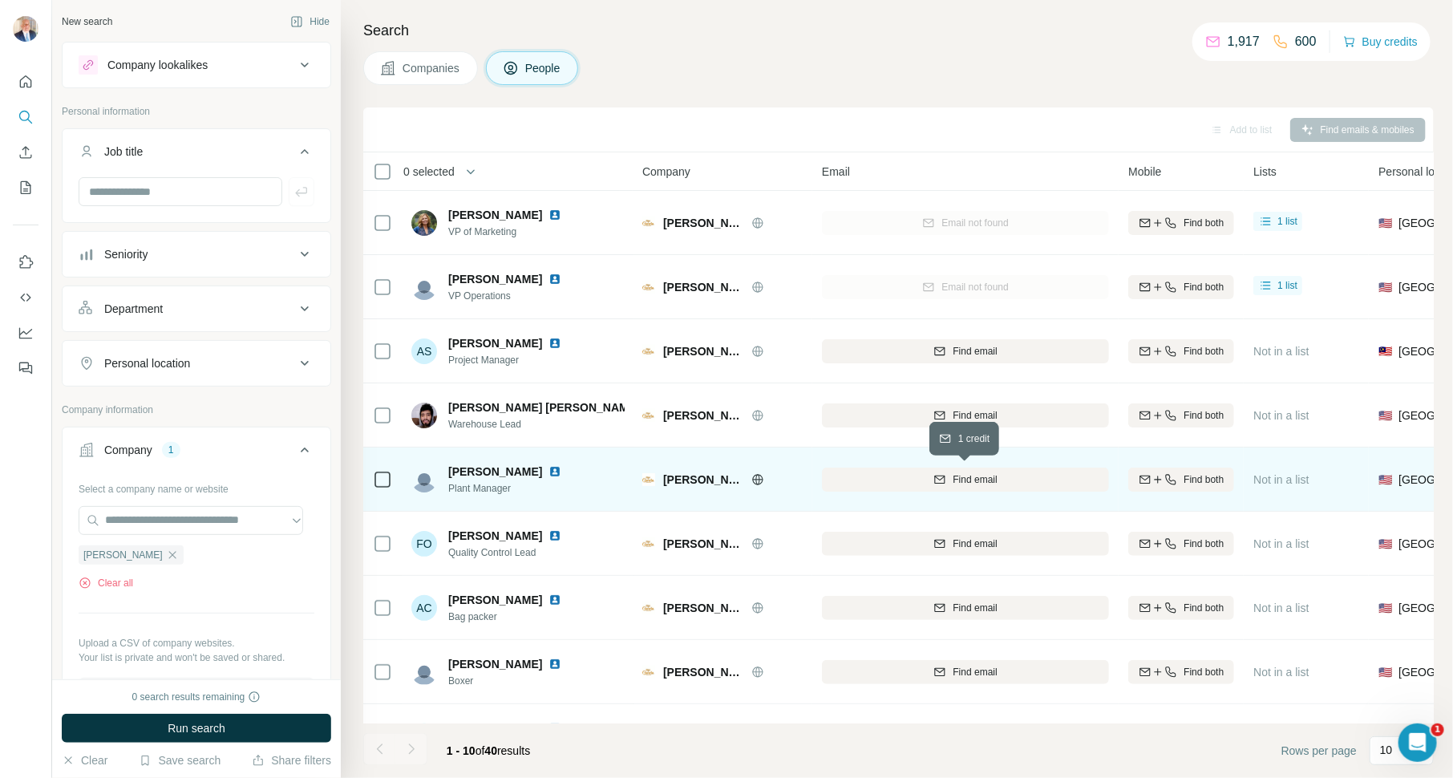
click at [971, 479] on span "Find email" at bounding box center [975, 479] width 44 height 14
click at [434, 69] on span "Companies" at bounding box center [432, 68] width 59 height 16
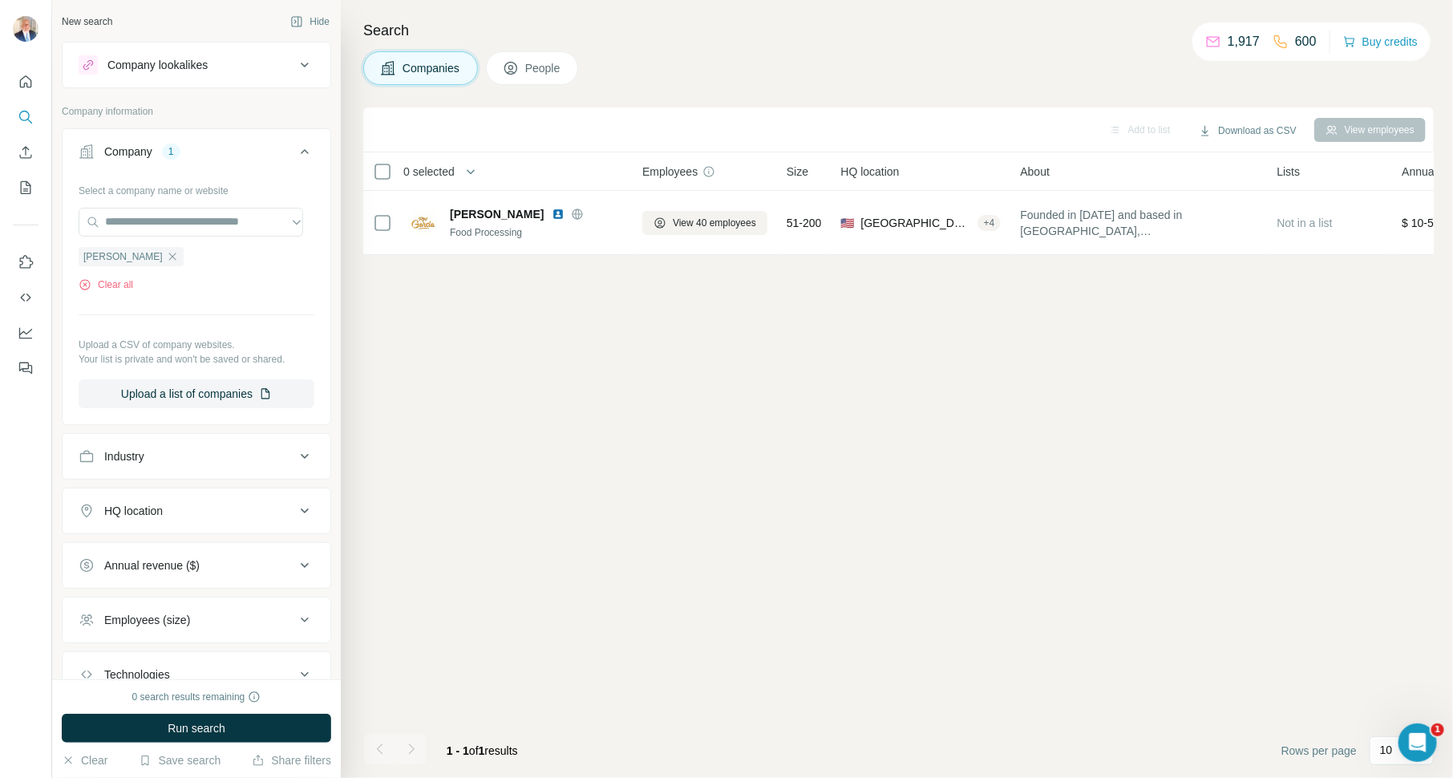
drag, startPoint x: 137, startPoint y: 250, endPoint x: 148, endPoint y: 250, distance: 11.2
click at [166, 250] on icon "button" at bounding box center [172, 256] width 13 height 13
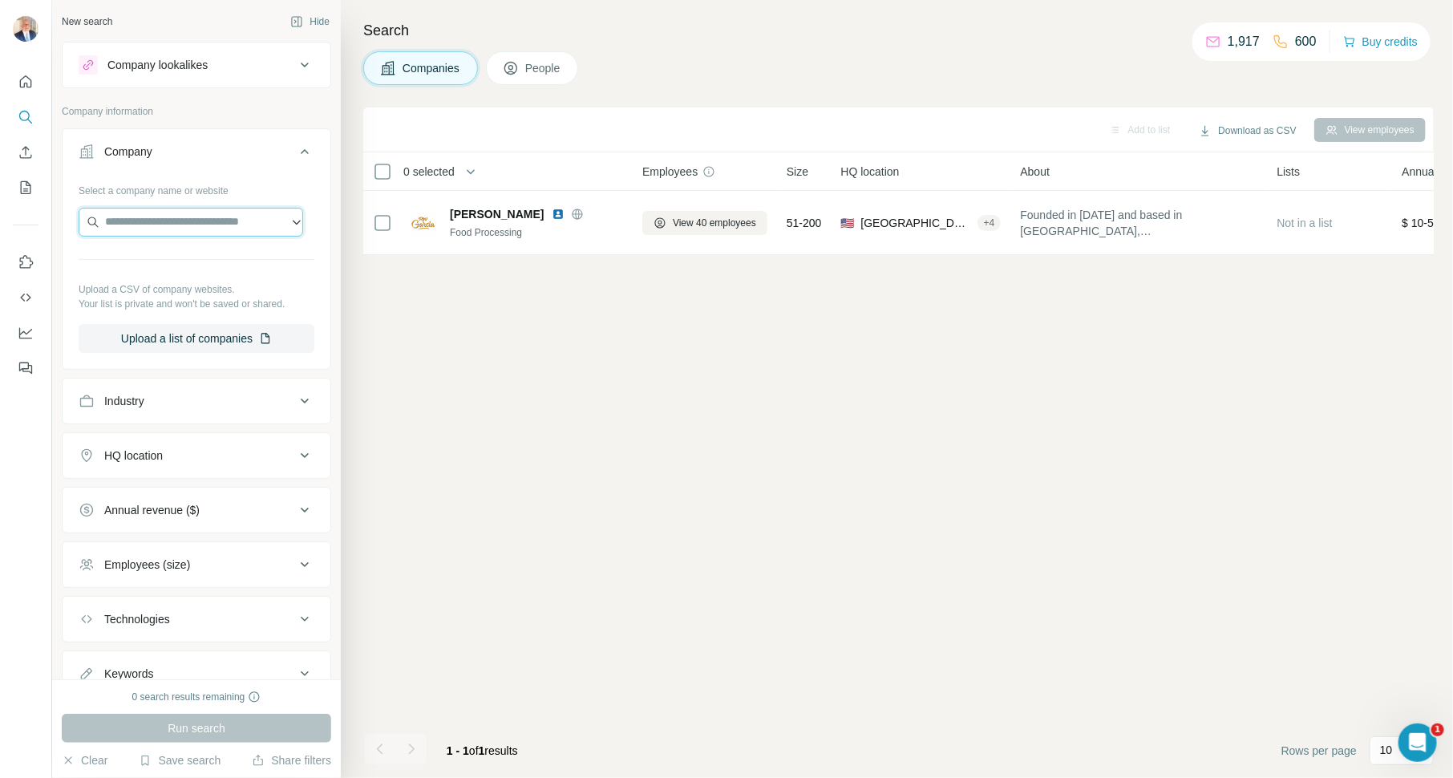
click at [178, 221] on input "text" at bounding box center [191, 222] width 225 height 29
paste input "**********"
type input "**********"
click at [211, 727] on div "Run search" at bounding box center [196, 728] width 269 height 29
drag, startPoint x: 236, startPoint y: 219, endPoint x: 273, endPoint y: 219, distance: 37.7
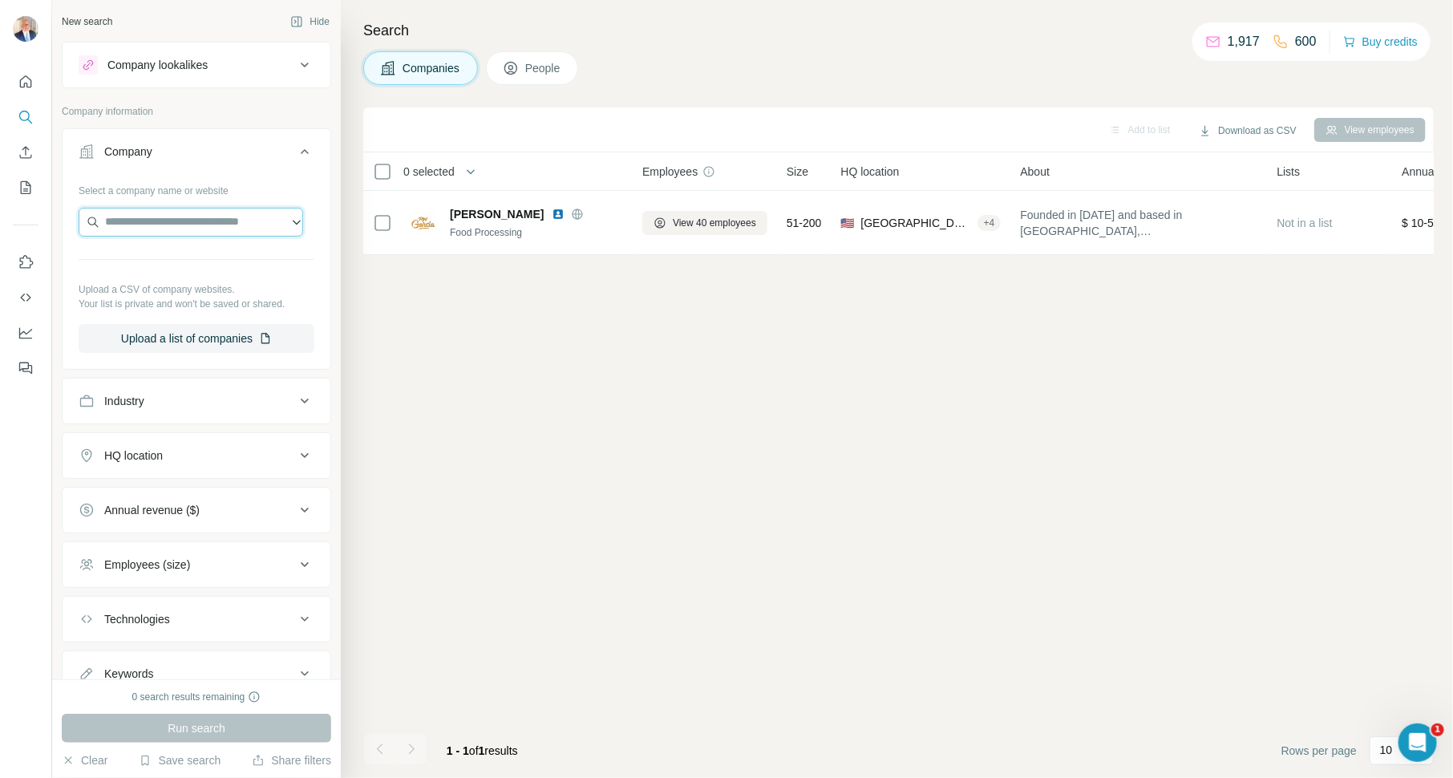
click at [236, 219] on input "text" at bounding box center [191, 222] width 225 height 29
paste input "**********"
drag, startPoint x: 241, startPoint y: 215, endPoint x: 30, endPoint y: 220, distance: 211.0
click at [34, 220] on div "**********" at bounding box center [726, 389] width 1453 height 778
type input "**********"
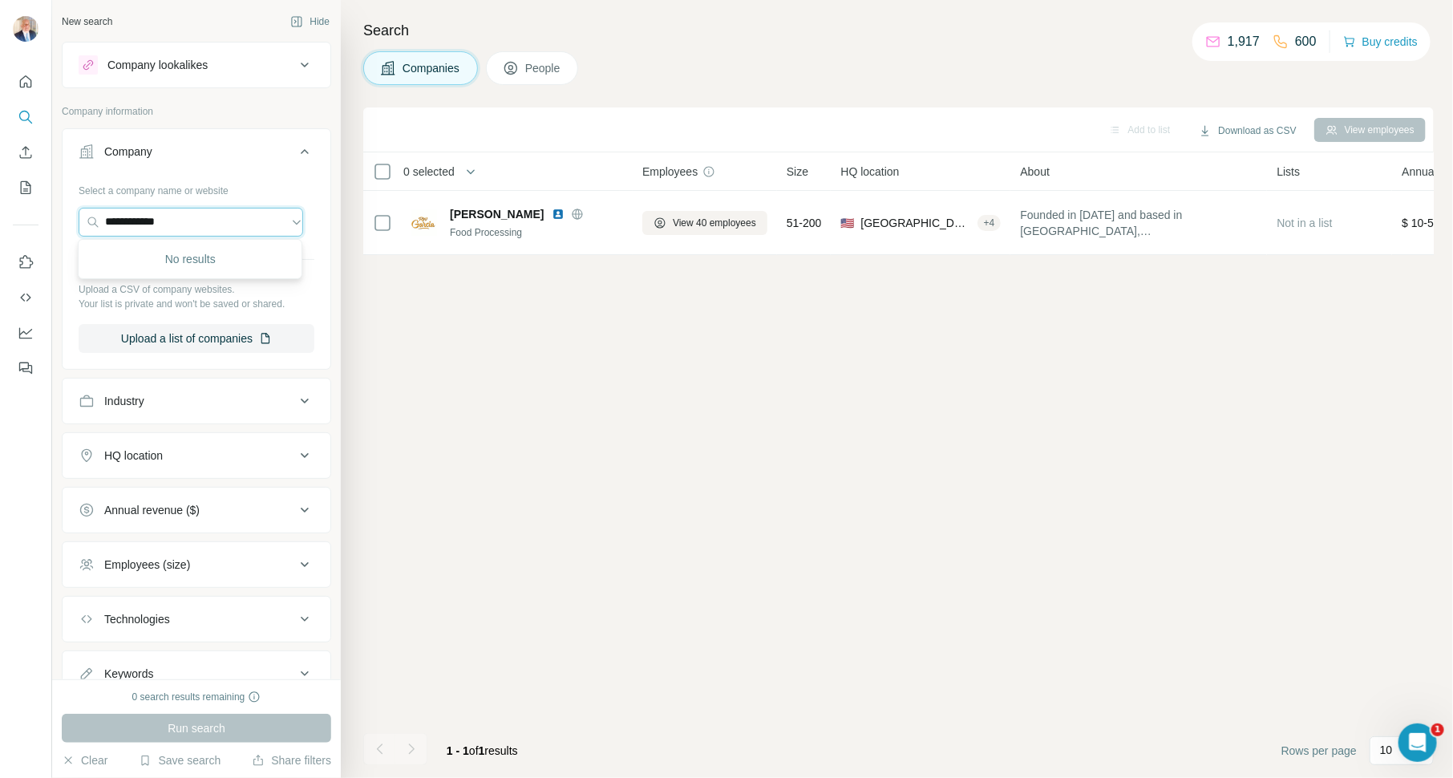
drag, startPoint x: 186, startPoint y: 219, endPoint x: 42, endPoint y: 222, distance: 144.4
click at [42, 222] on div "**********" at bounding box center [726, 389] width 1453 height 778
paste input "**********"
type input "**********"
click at [215, 257] on p "Parlor City Paper Box" at bounding box center [178, 257] width 108 height 16
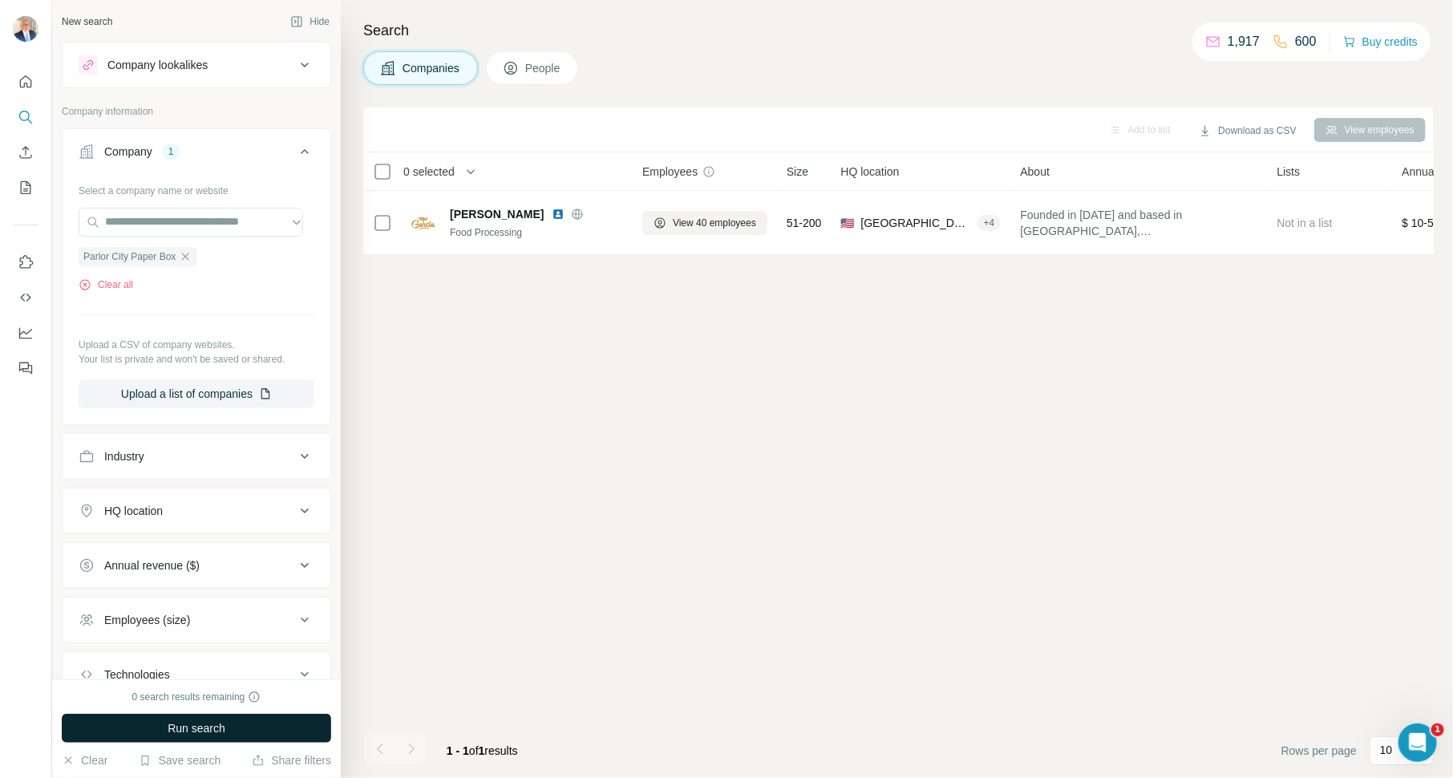
click at [225, 734] on span "Run search" at bounding box center [197, 728] width 58 height 16
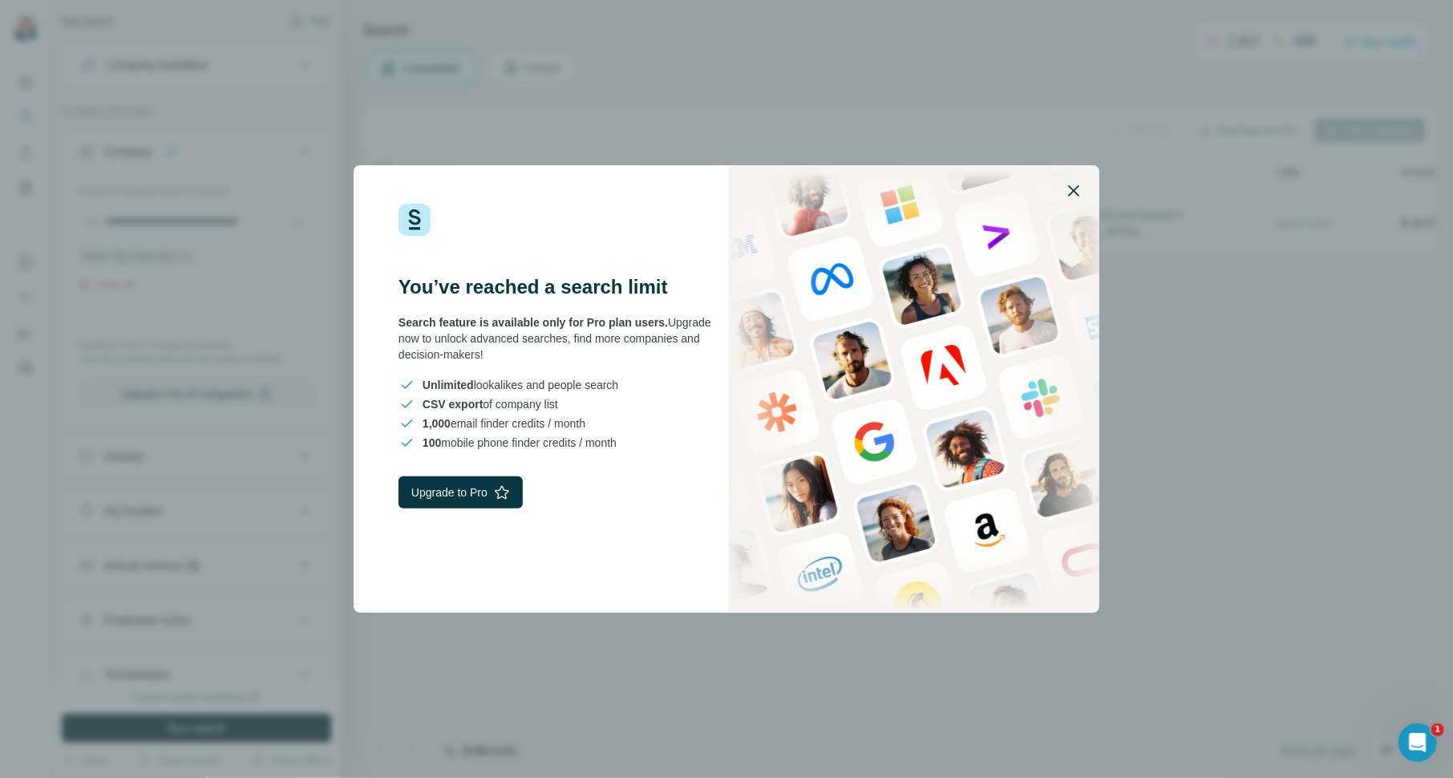
click at [1074, 186] on icon "button" at bounding box center [1073, 190] width 19 height 19
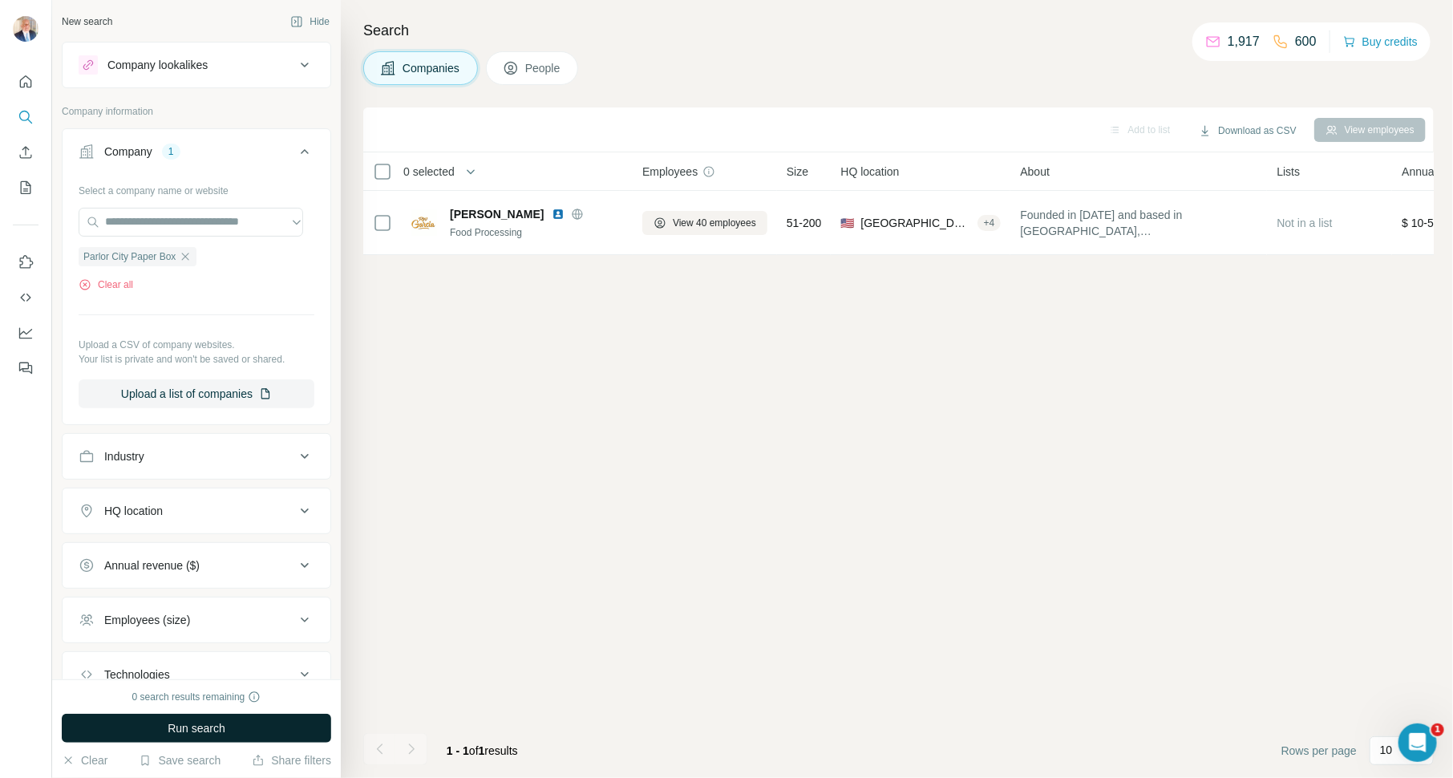
click at [252, 725] on button "Run search" at bounding box center [196, 728] width 269 height 29
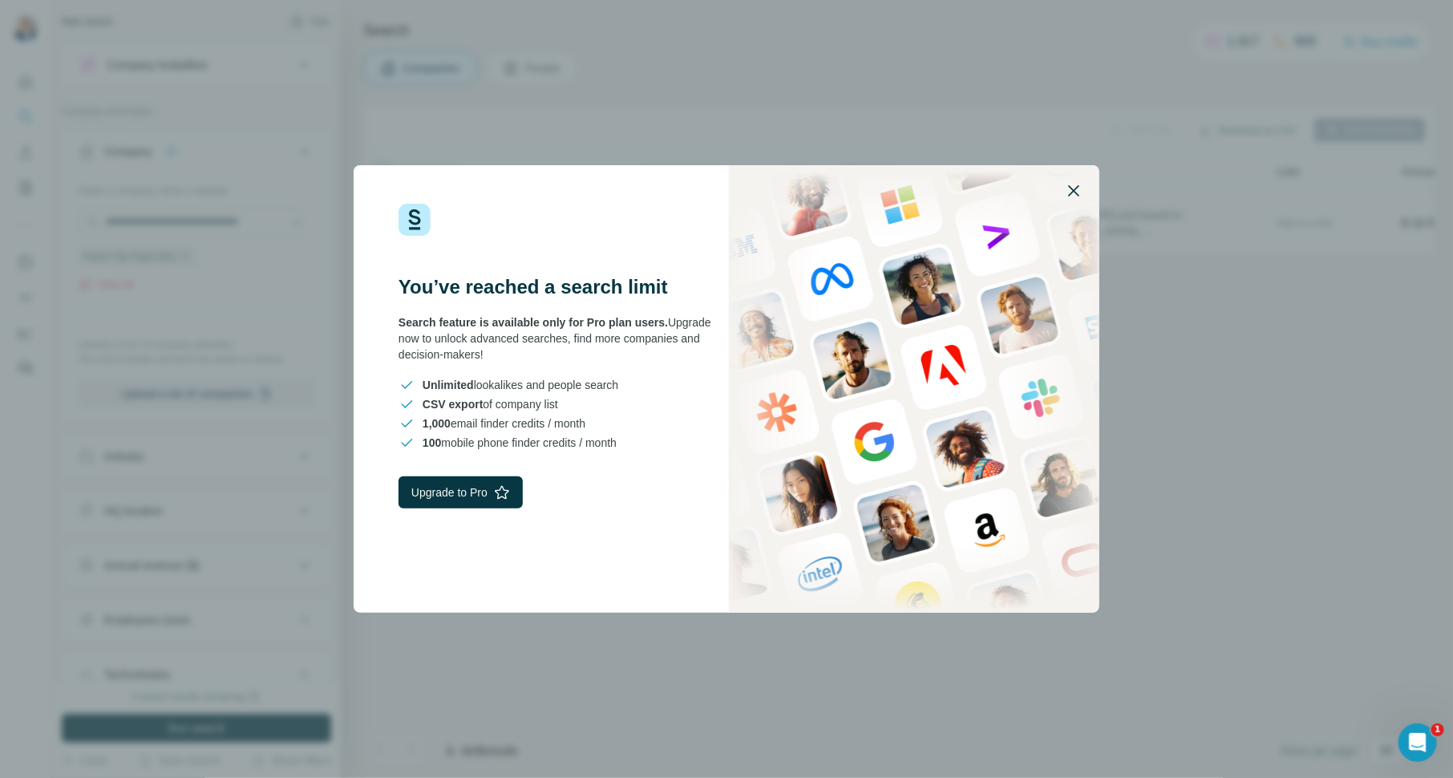
click at [1073, 186] on icon "button" at bounding box center [1073, 190] width 19 height 19
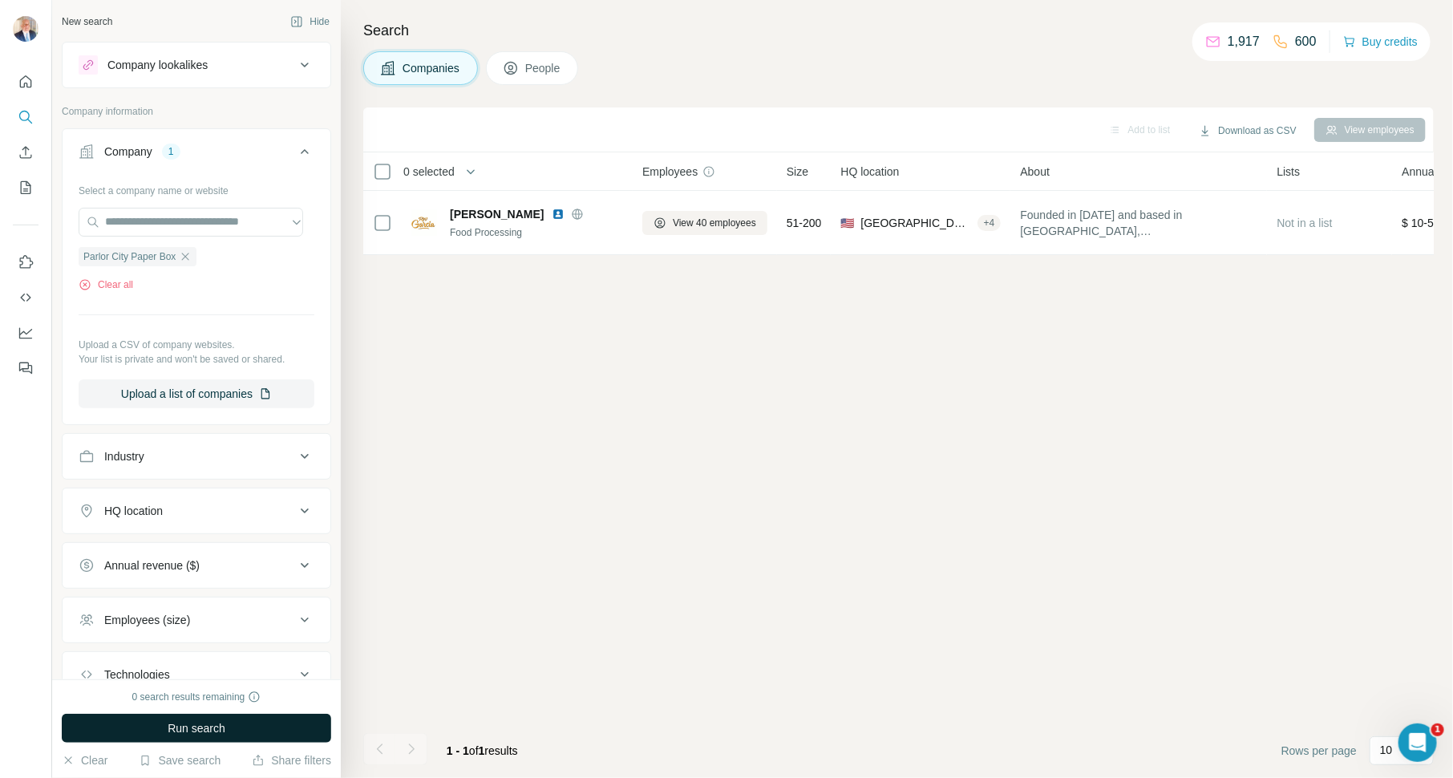
click at [166, 719] on button "Run search" at bounding box center [196, 728] width 269 height 29
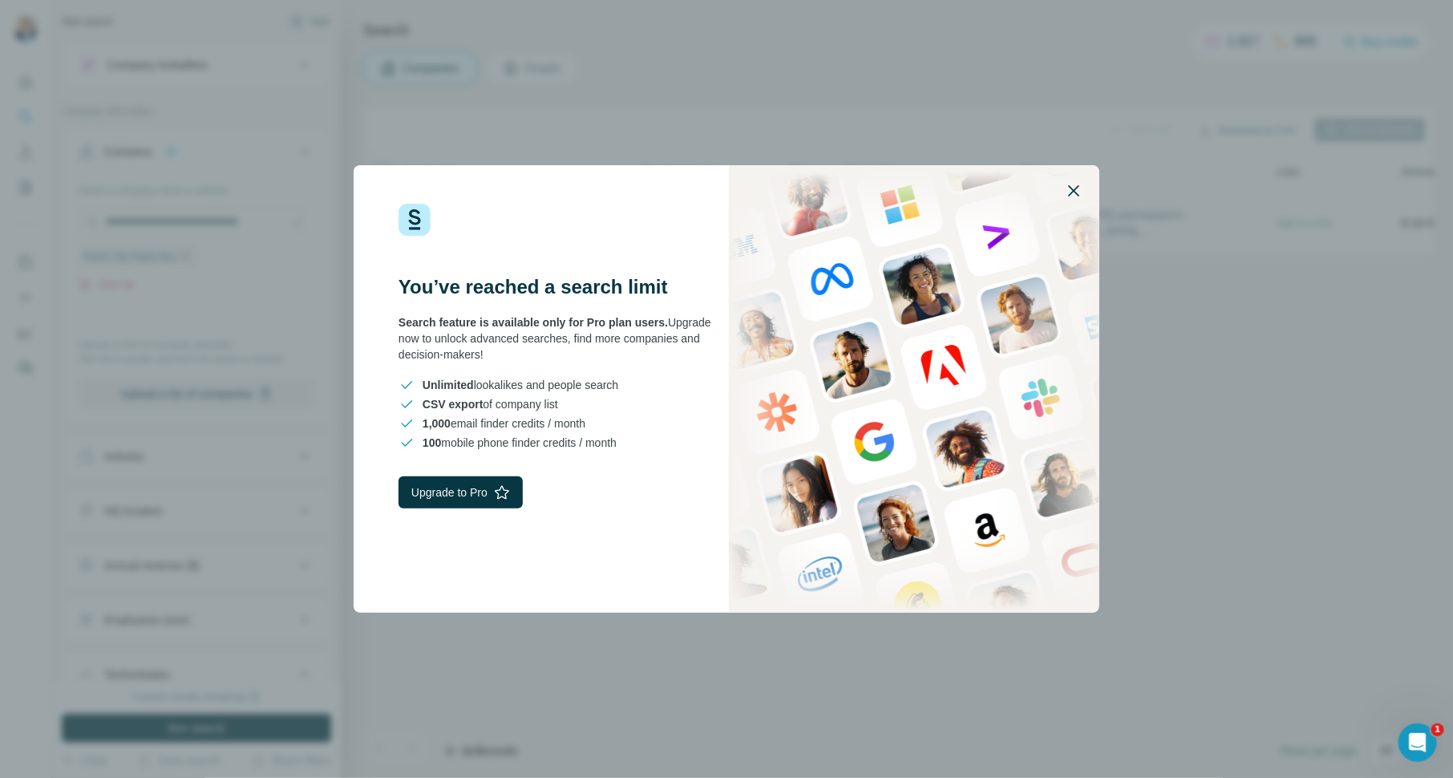
drag, startPoint x: 1075, startPoint y: 188, endPoint x: 1066, endPoint y: 188, distance: 8.8
click at [1075, 188] on icon "button" at bounding box center [1073, 190] width 19 height 19
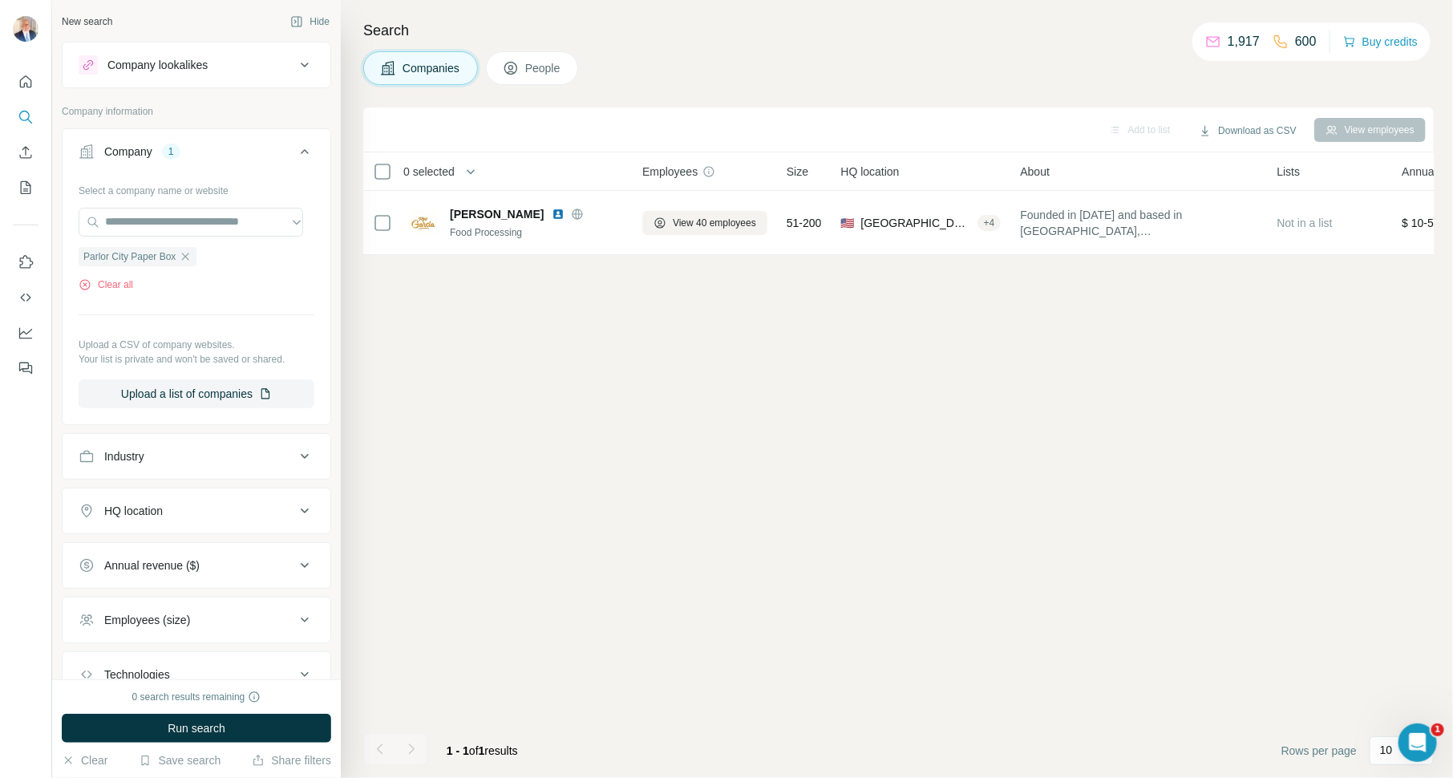
click at [545, 61] on span "People" at bounding box center [543, 68] width 37 height 16
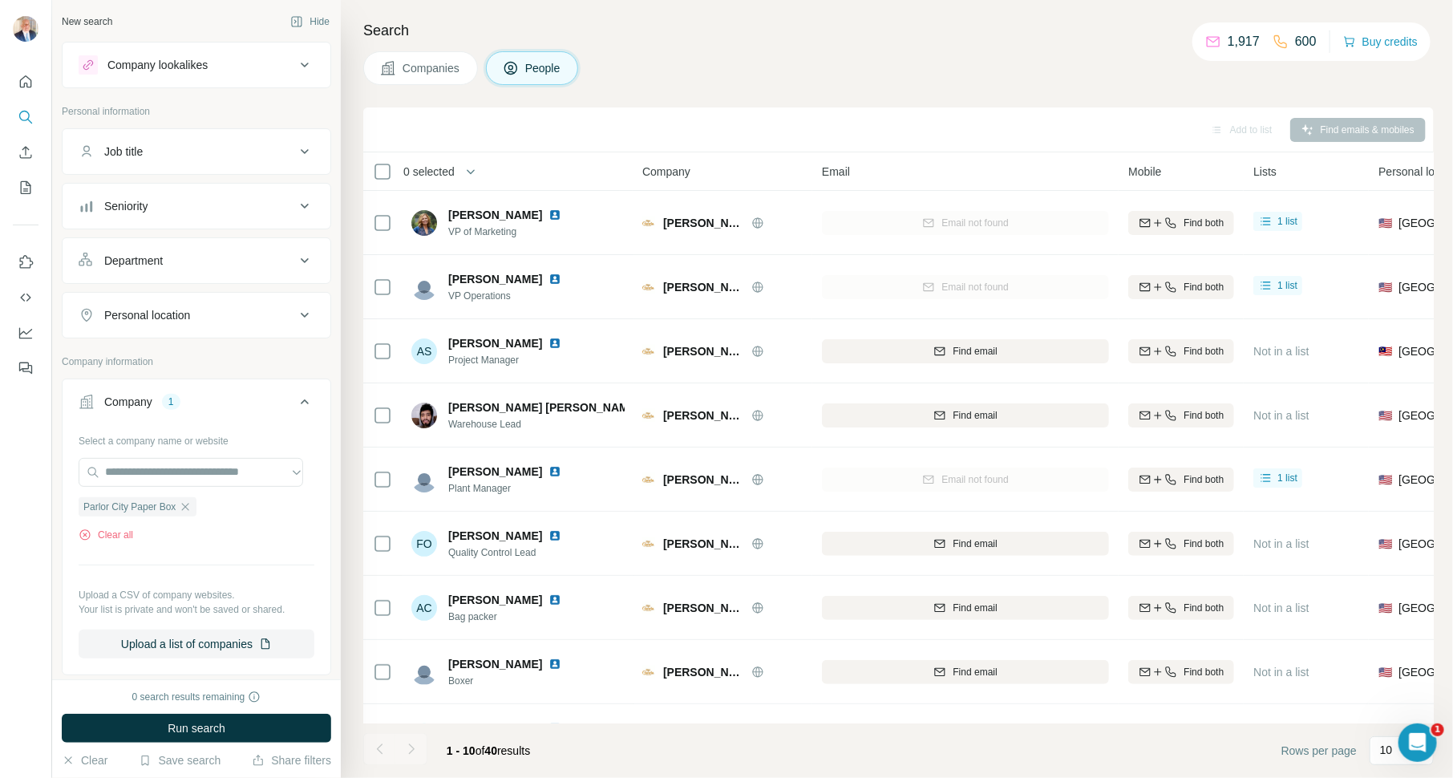
click at [415, 63] on span "Companies" at bounding box center [432, 68] width 59 height 16
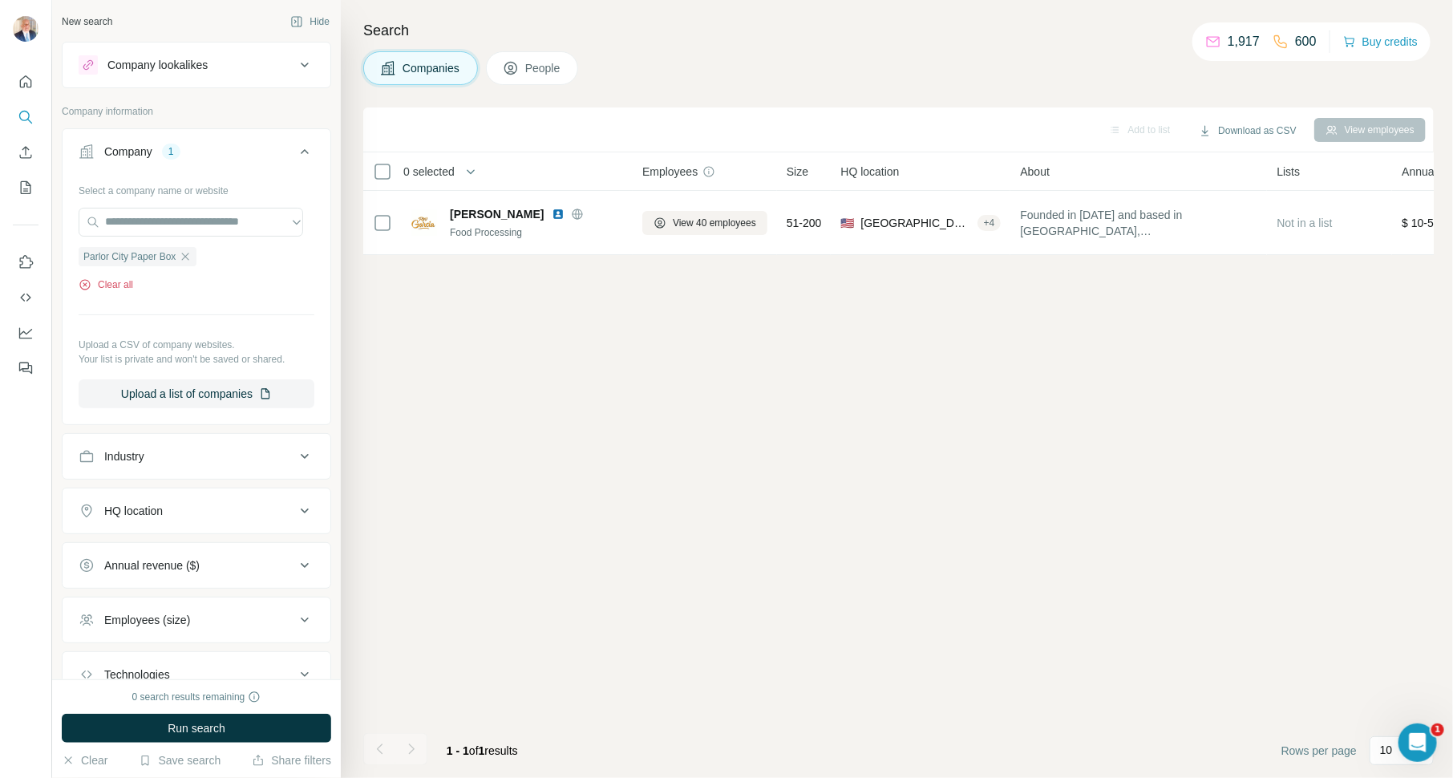
click at [122, 278] on button "Clear all" at bounding box center [106, 284] width 55 height 14
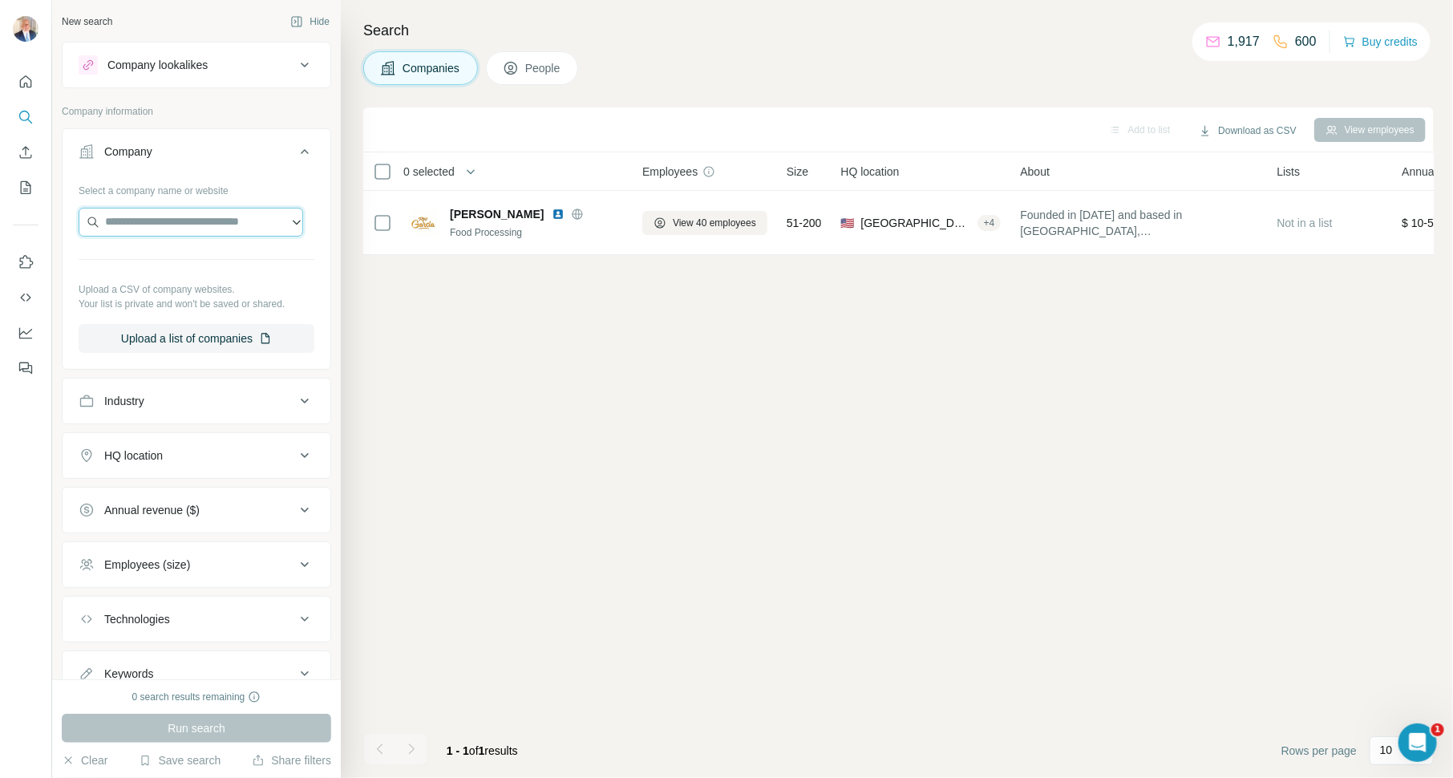
click at [199, 219] on input "text" at bounding box center [191, 222] width 225 height 29
paste input "**********"
type input "**********"
click at [237, 261] on div "The [PERSON_NAME] Group [DOMAIN_NAME]" at bounding box center [190, 264] width 217 height 43
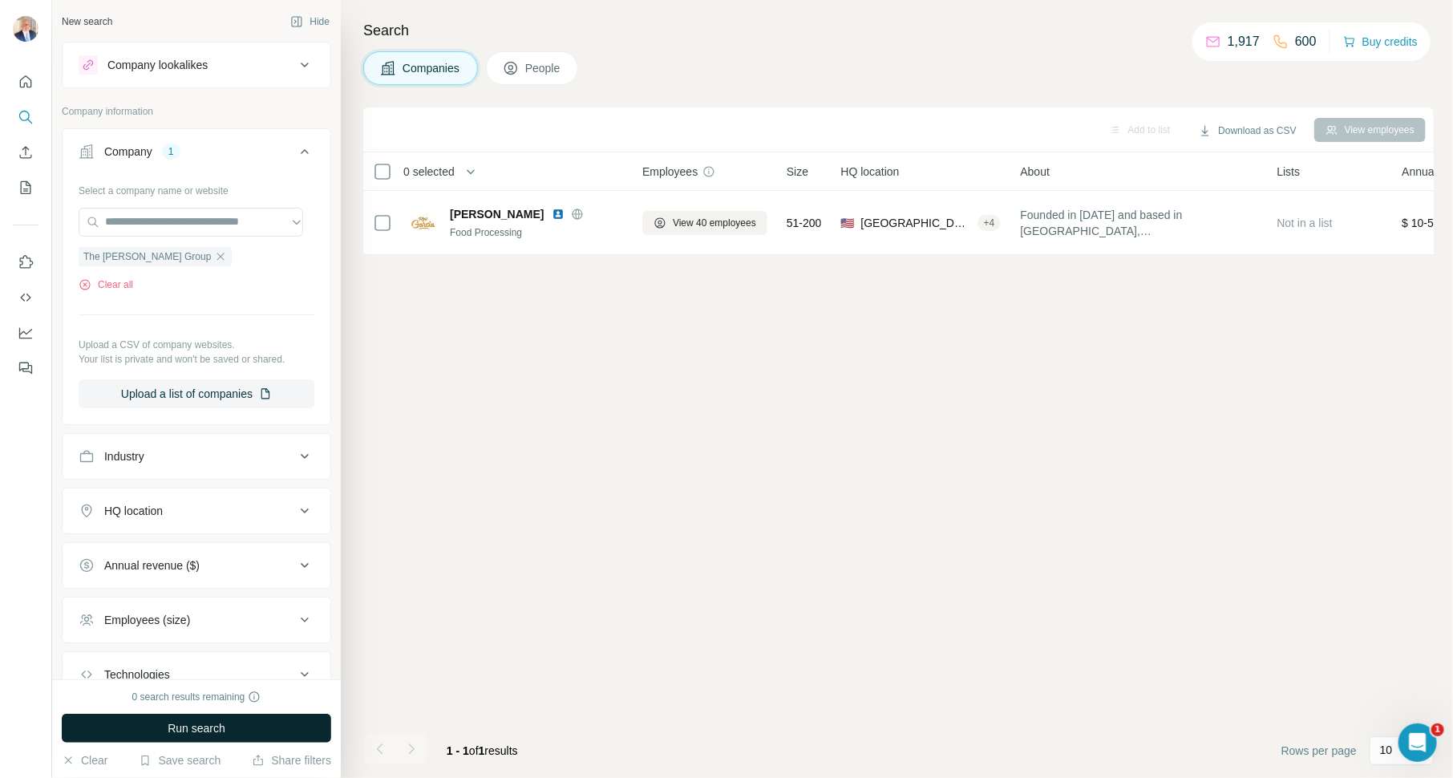
click at [208, 725] on span "Run search" at bounding box center [197, 728] width 58 height 16
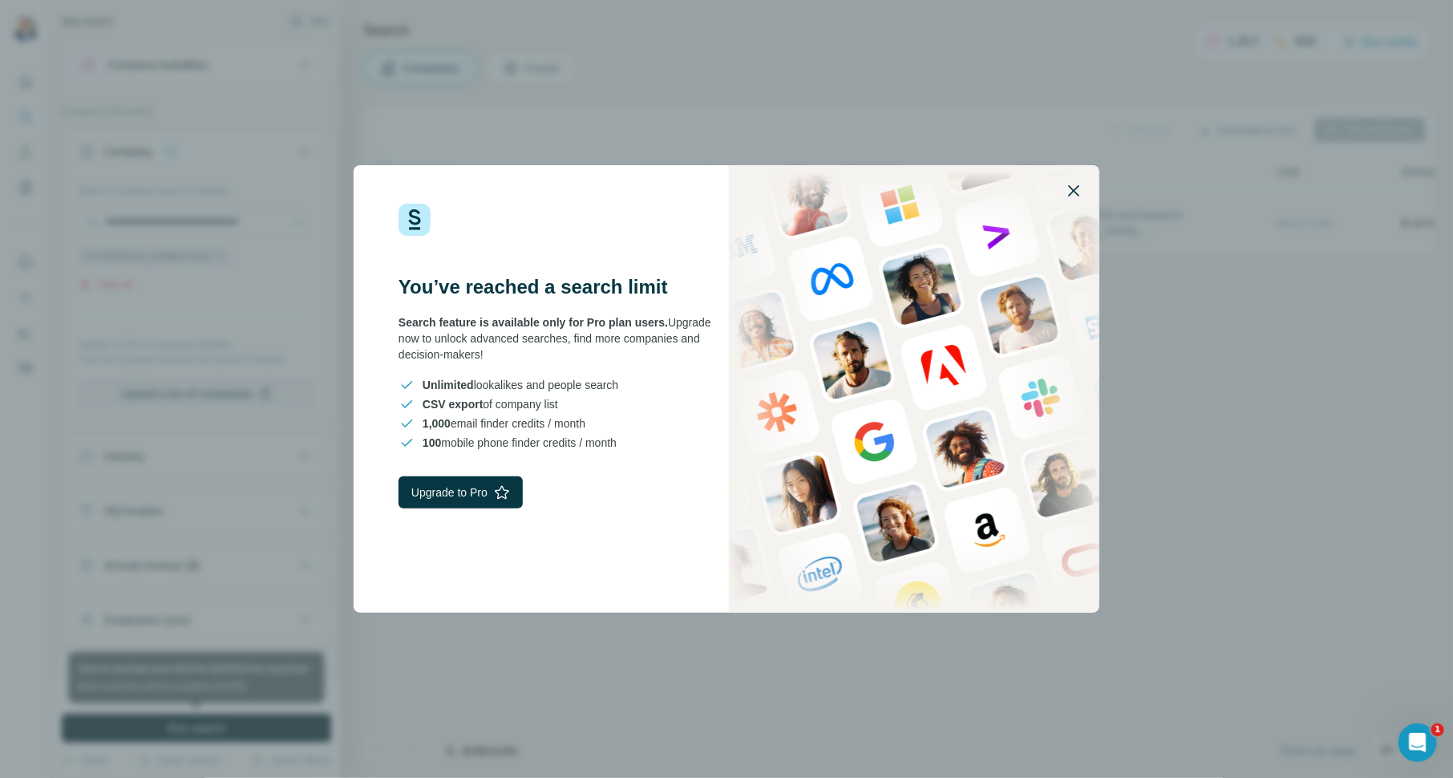
click at [1075, 189] on icon "button" at bounding box center [1073, 190] width 19 height 19
